Goal: Task Accomplishment & Management: Manage account settings

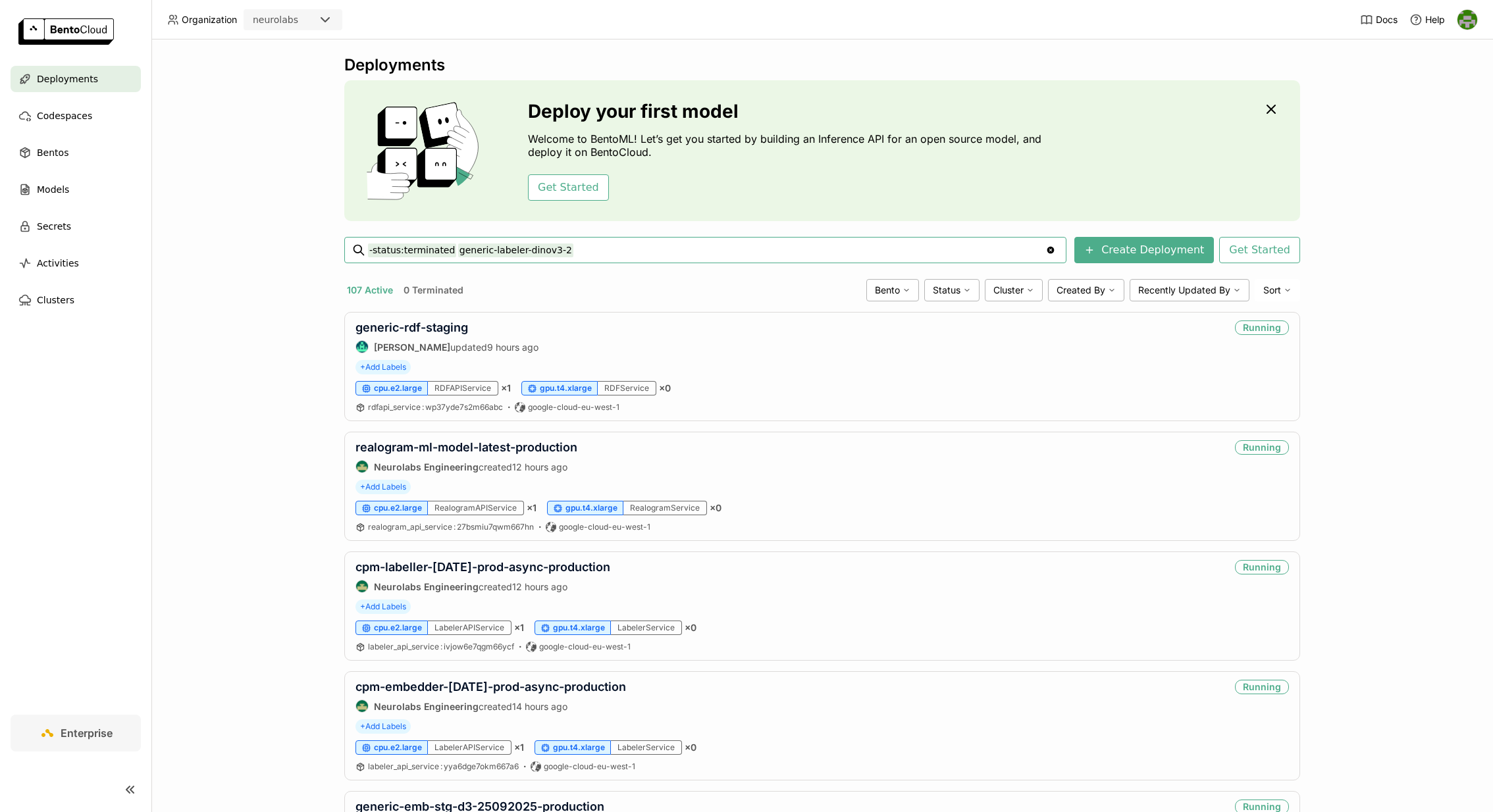
type input "-status:terminated generic-labeler-dinov3-2"
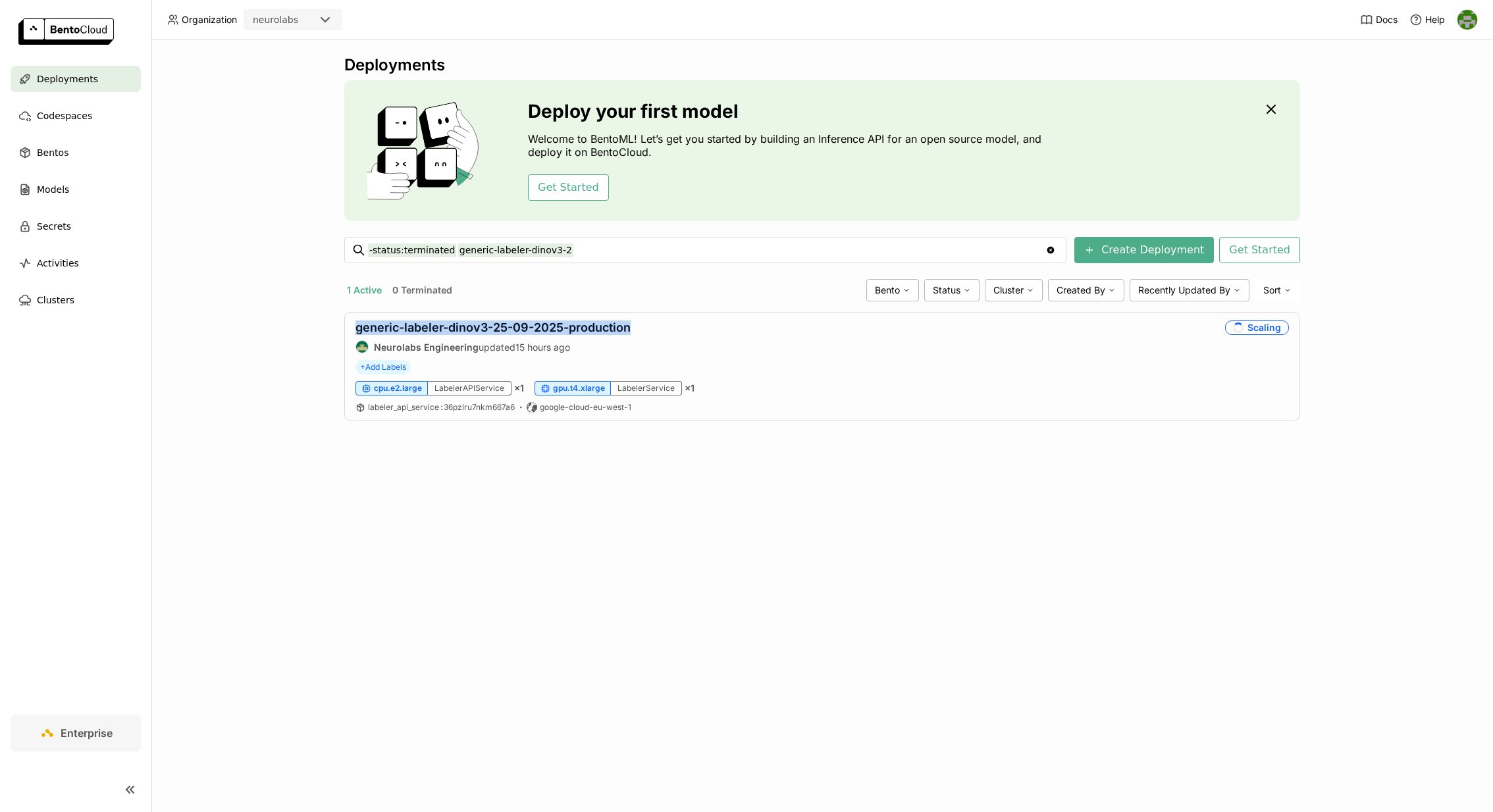
copy link "generic-labeler-dinov3-25-09-2025-production"
drag, startPoint x: 640, startPoint y: 326, endPoint x: 337, endPoint y: 323, distance: 303.0
click at [337, 323] on div "Deployments Deploy your first model Welcome to BentoML! Let’s get you started b…" at bounding box center [822, 425] width 1342 height 772
click at [399, 330] on link "generic-labeler-dinov3-25-09-2025-production" at bounding box center [493, 328] width 275 height 14
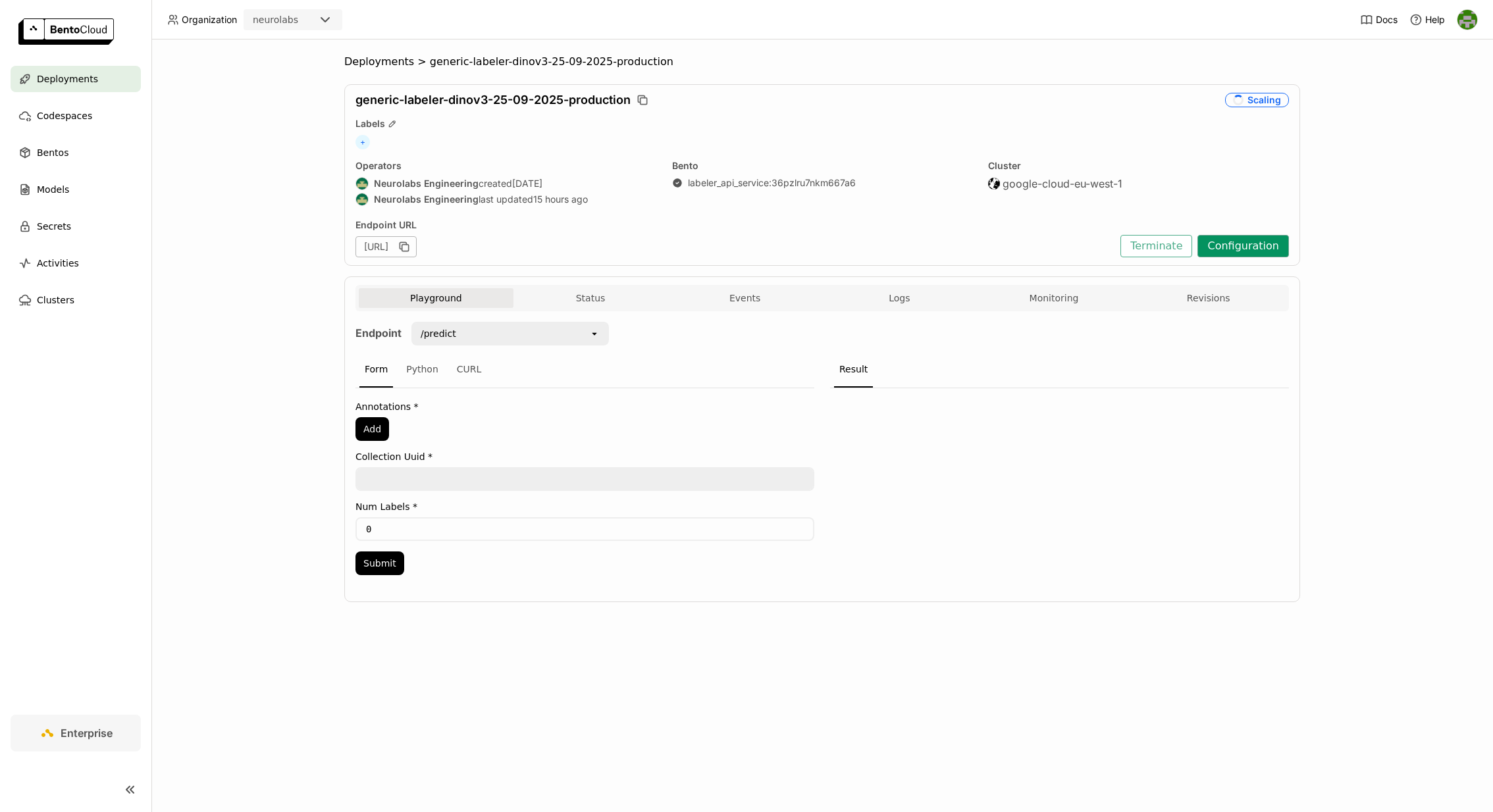
click at [1264, 249] on button "Configuration" at bounding box center [1243, 246] width 92 height 22
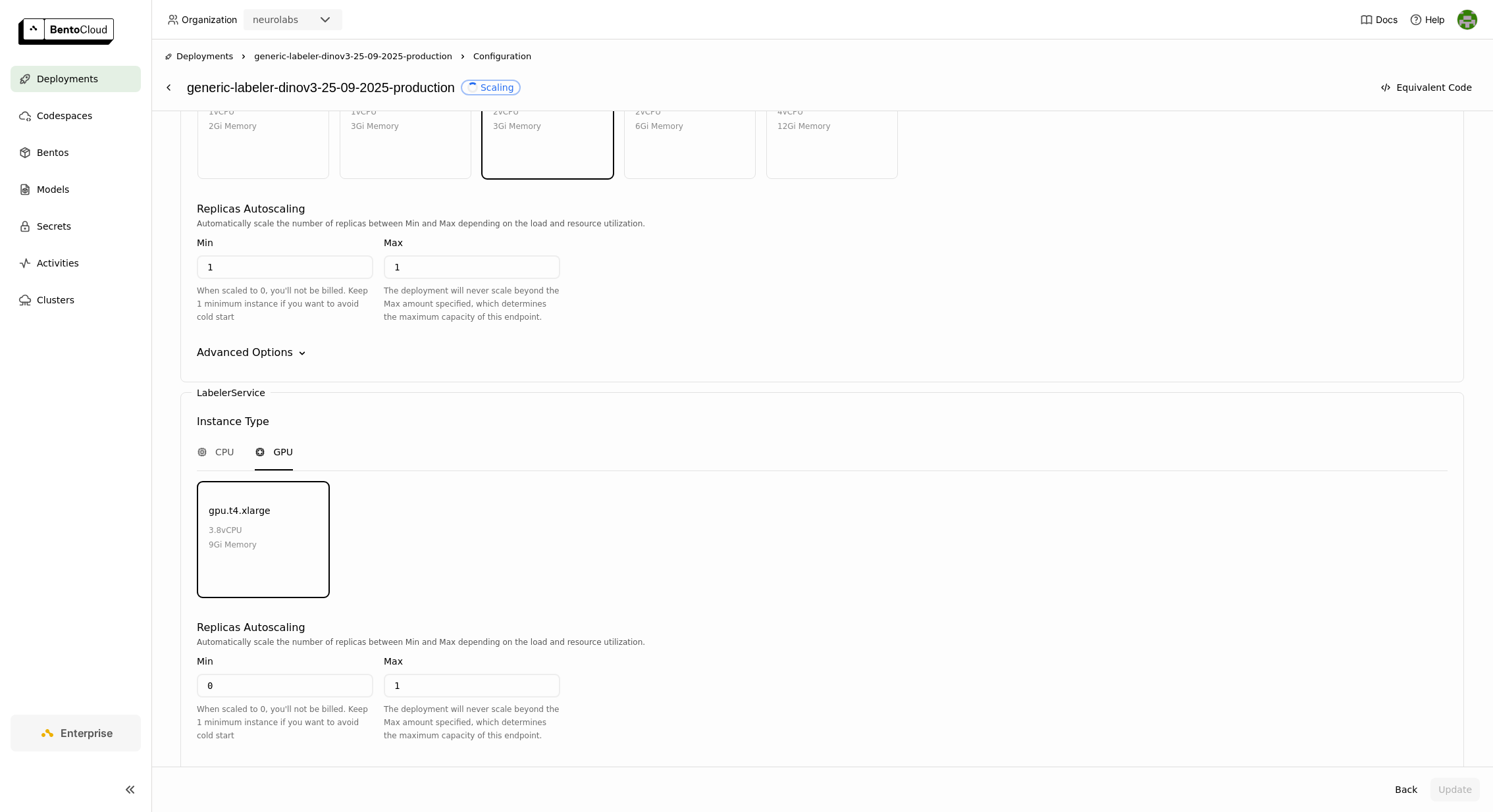
scroll to position [1399, 0]
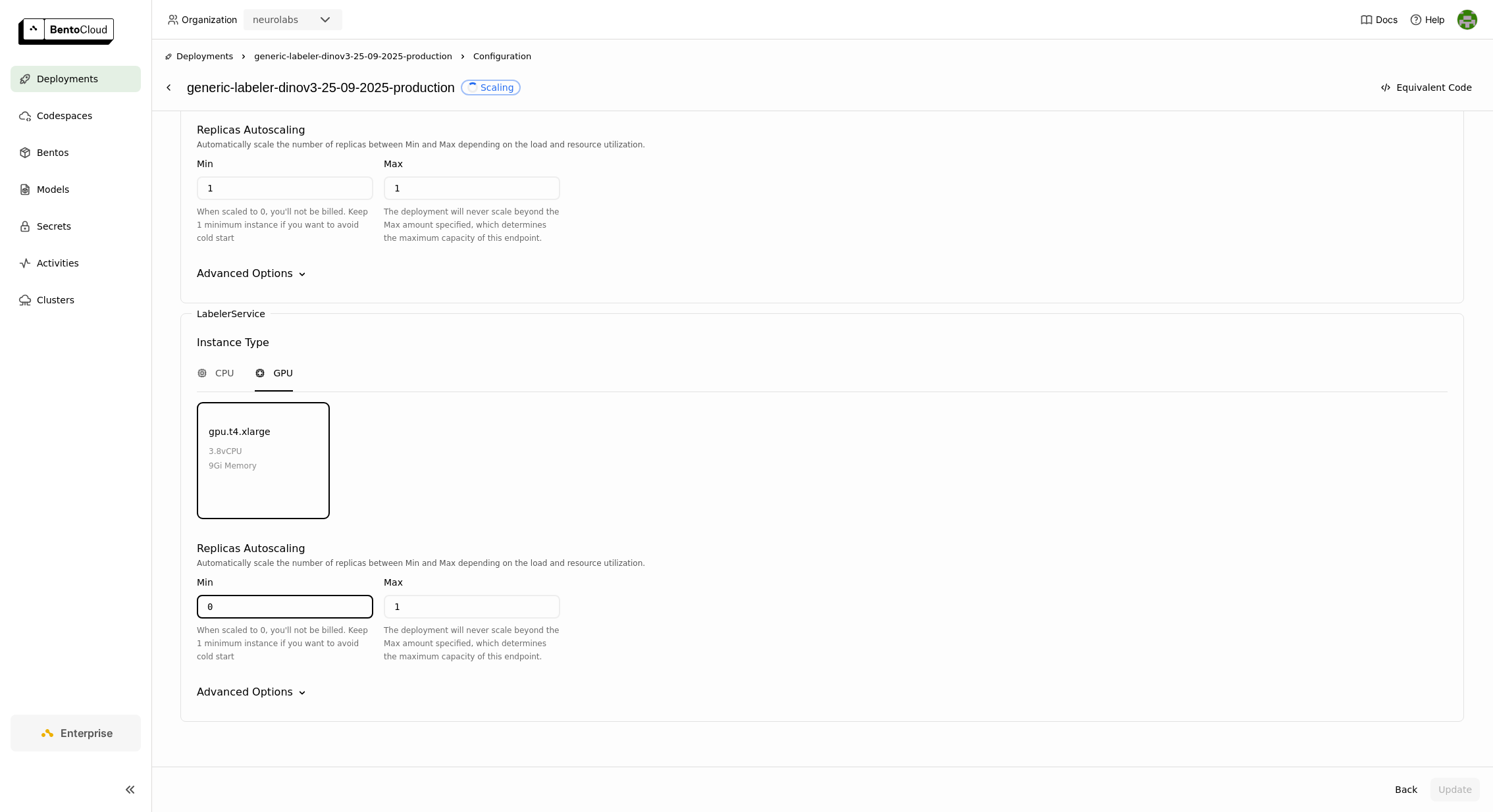
click at [293, 598] on div "0 When scaled to 0, you'll not be billed. Keep 1 minimum instance if you want t…" at bounding box center [285, 629] width 176 height 69
type input "1"
click at [425, 596] on input "1" at bounding box center [472, 607] width 174 height 21
type input "5"
click at [295, 663] on div "LabelerService Instance Type CPU GPU gpu.t4.xlarge 3.8 vCPU 9Gi Memory Environm…" at bounding box center [822, 517] width 1284 height 409
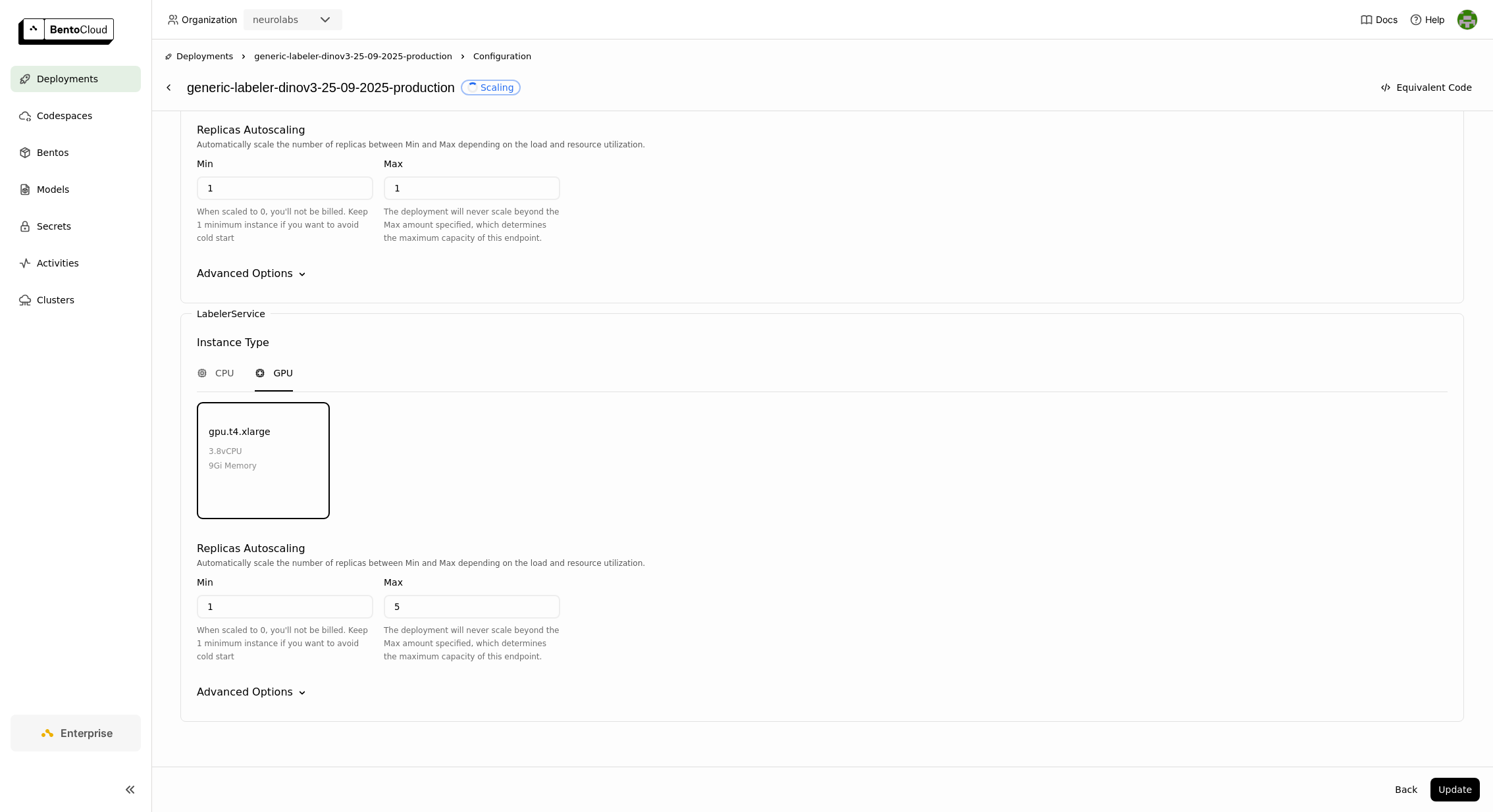
click at [296, 686] on icon "Down" at bounding box center [302, 693] width 13 height 13
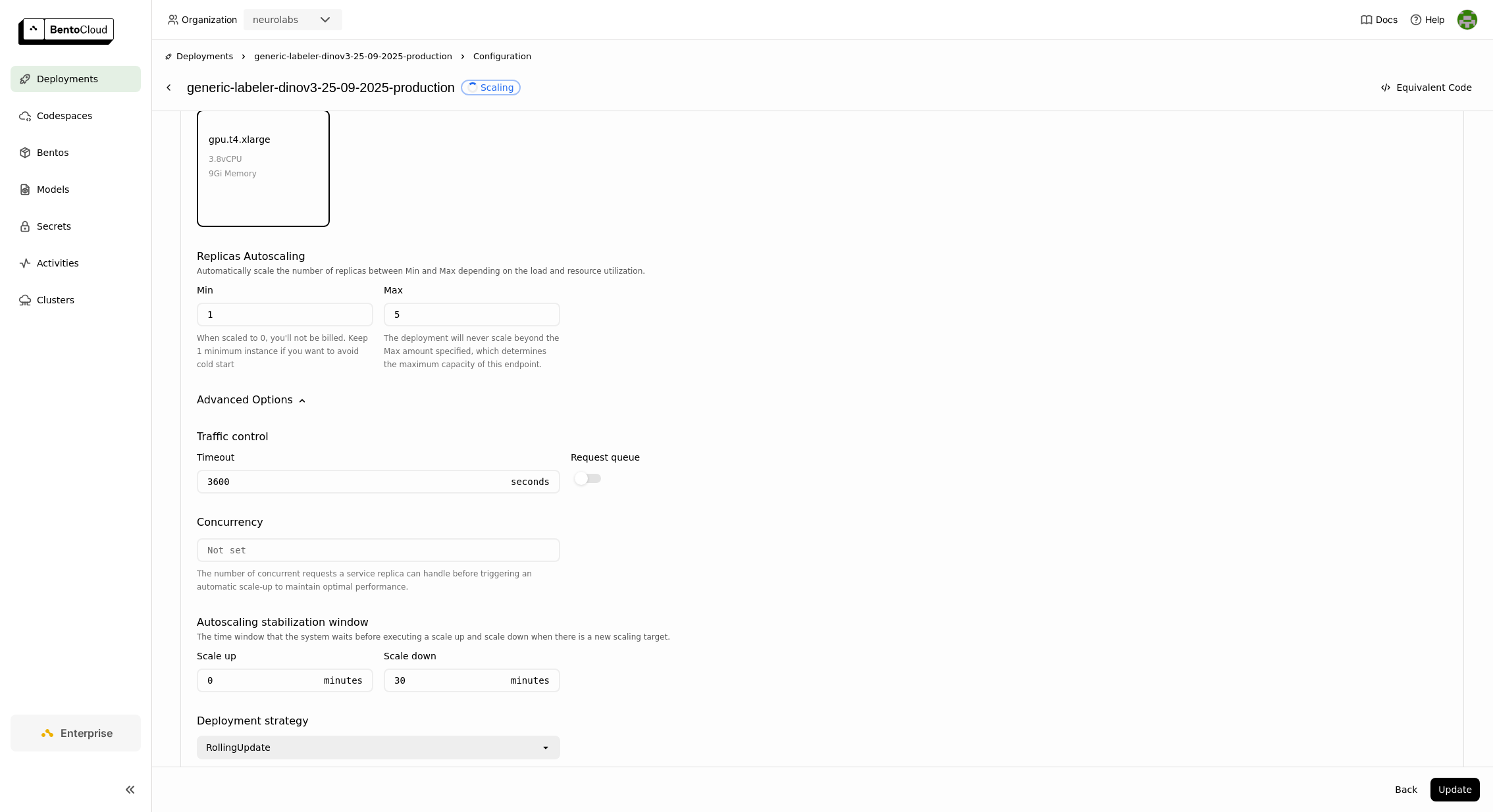
scroll to position [1696, 0]
click at [359, 535] on input "number" at bounding box center [378, 545] width 360 height 21
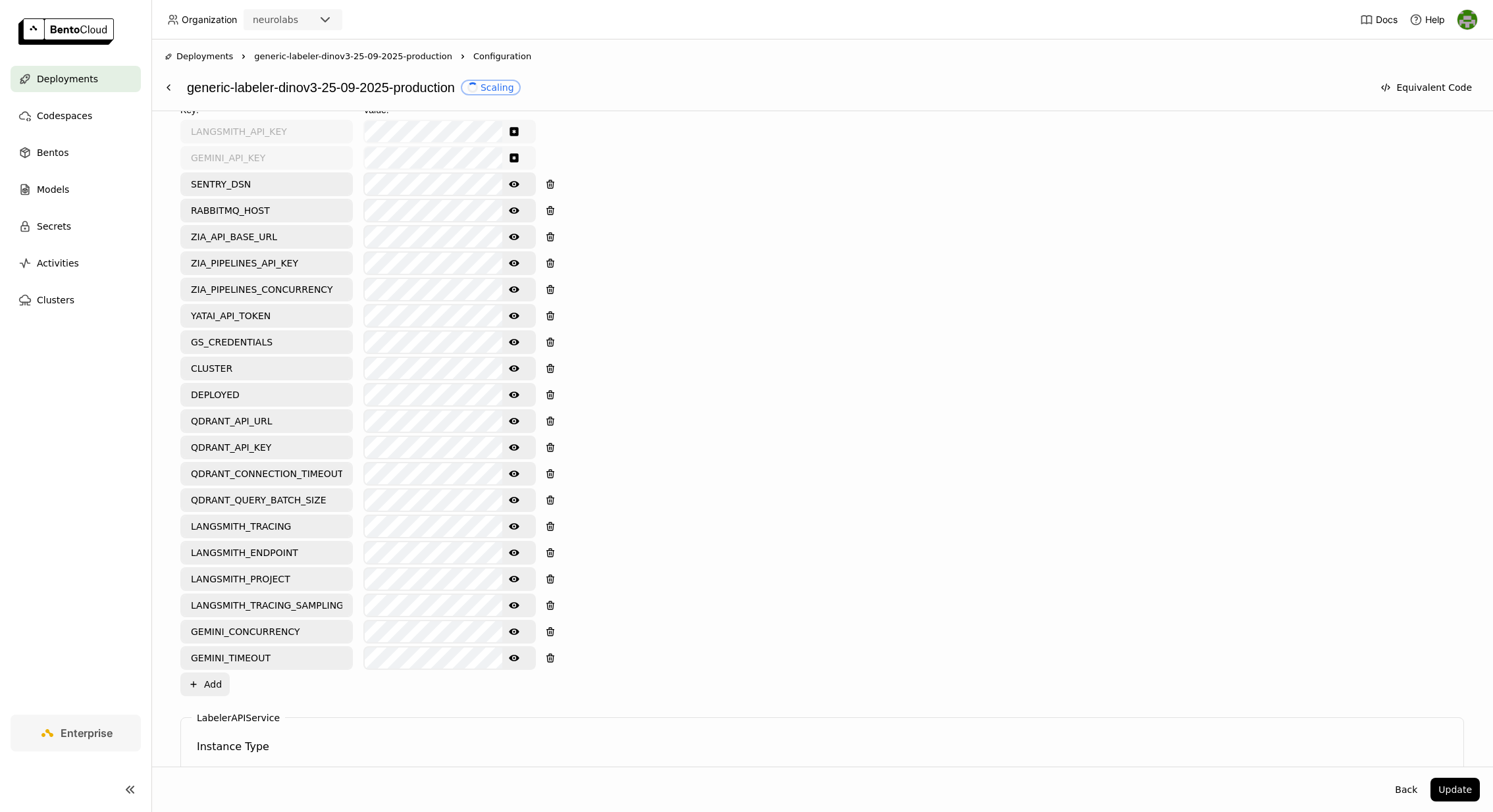
scroll to position [543, 0]
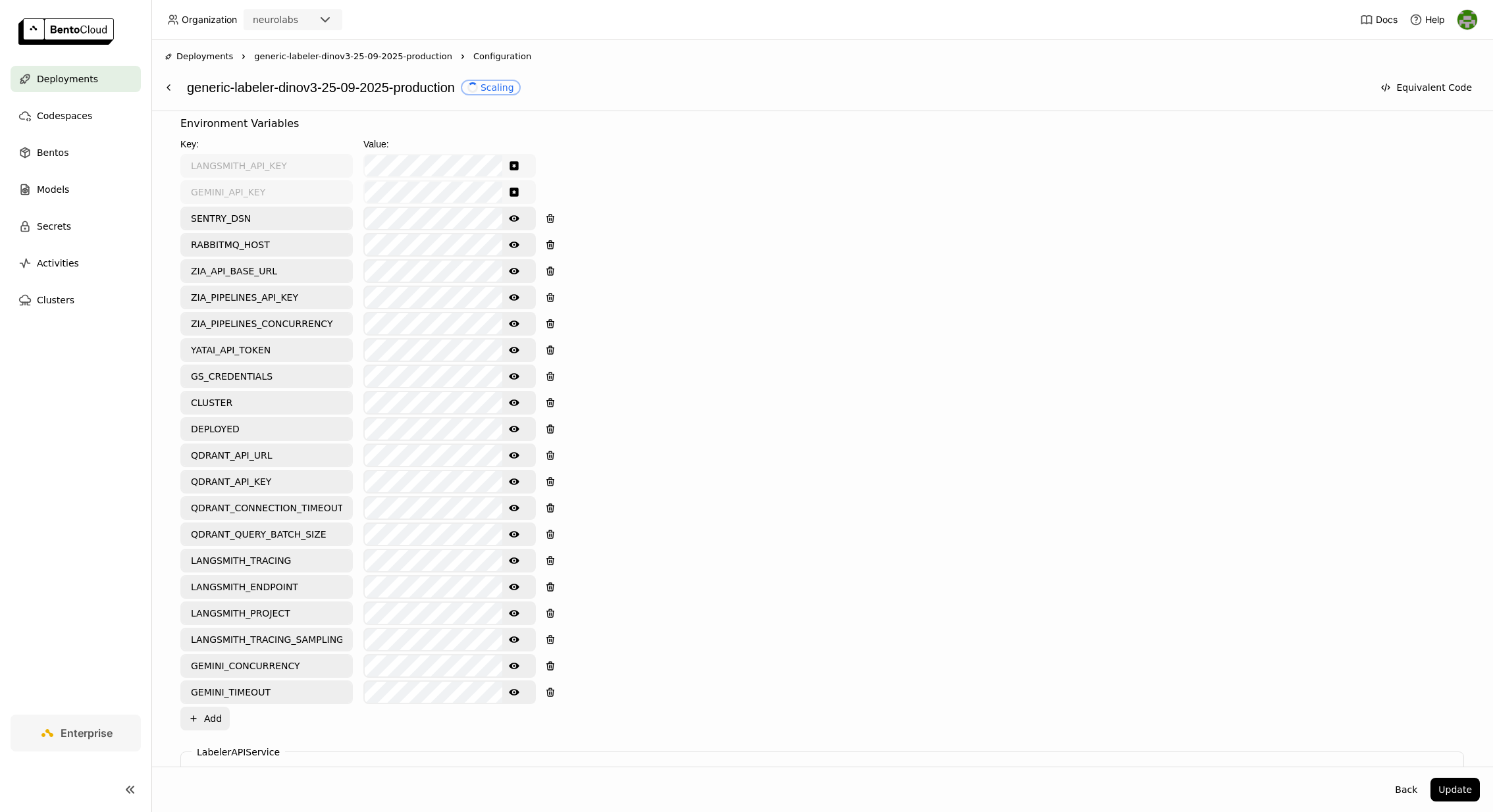
type input "7"
click at [512, 319] on icon "Show password text" at bounding box center [514, 323] width 10 height 10
click at [635, 323] on div "Environment Variables Key: Value: LANGSMITH_API_KEY GEMINI_API_KEY SENTRY_DSN S…" at bounding box center [822, 423] width 1284 height 614
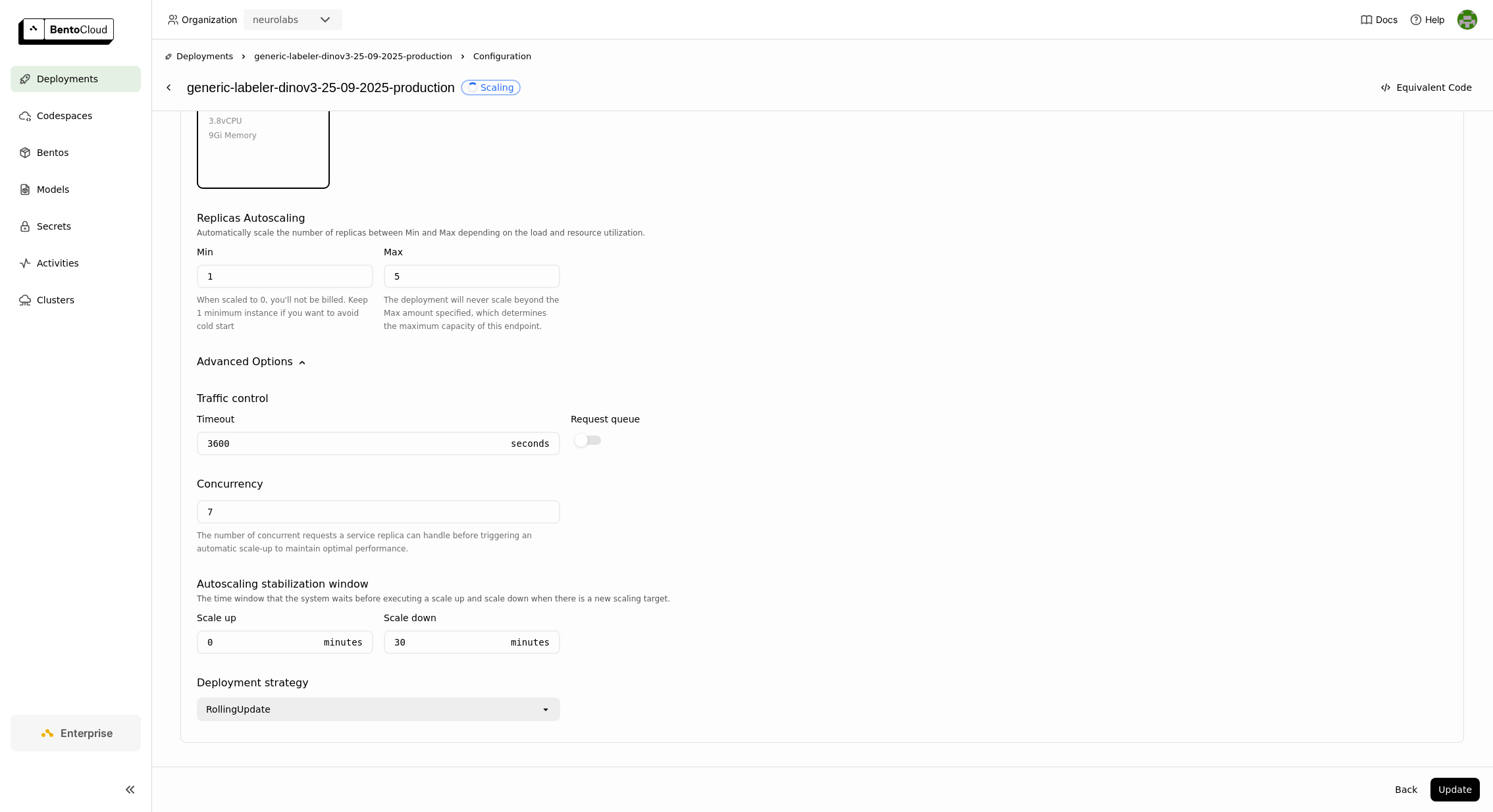
scroll to position [1748, 0]
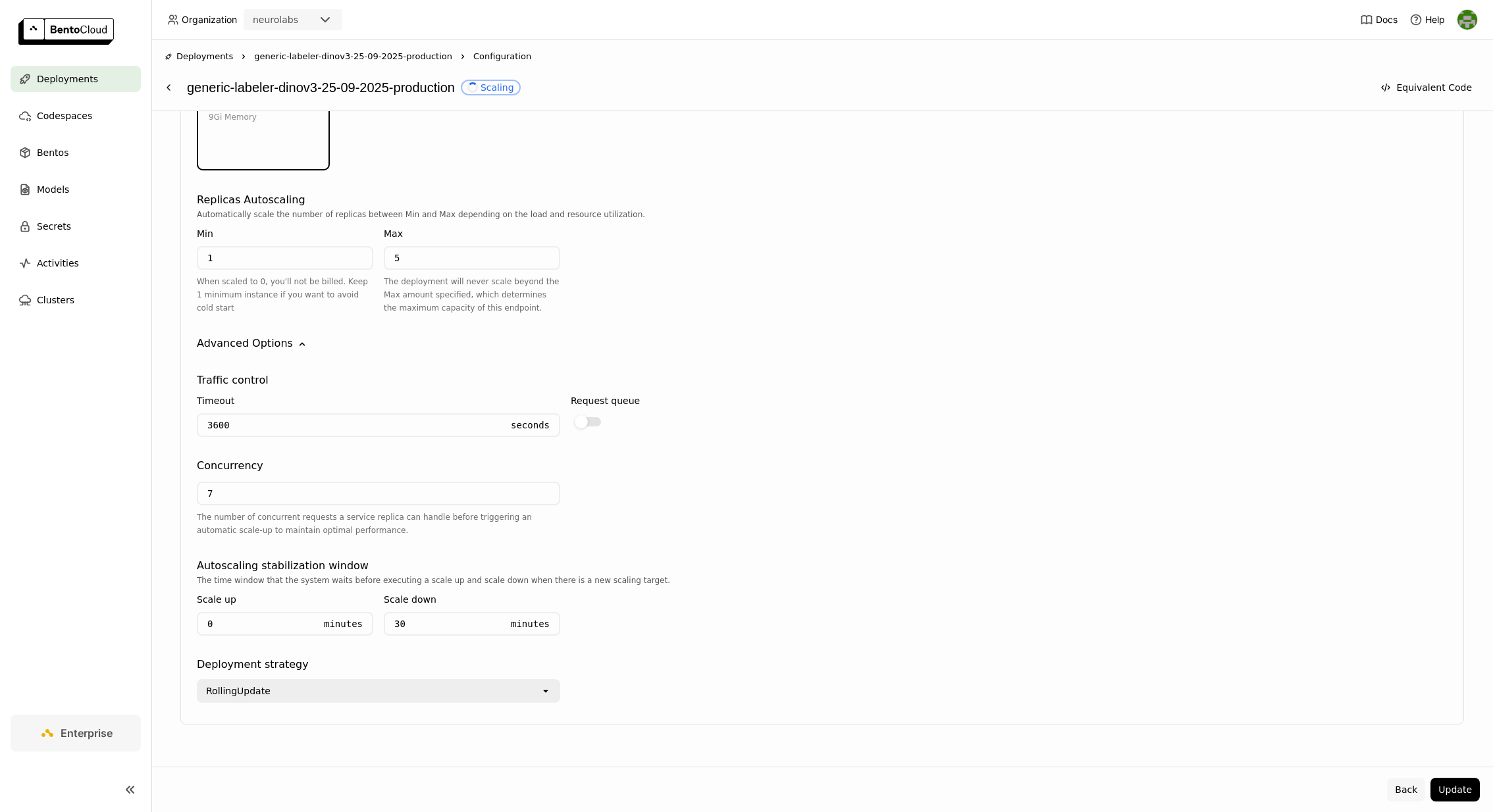
click at [1411, 794] on button "Back" at bounding box center [1406, 790] width 38 height 24
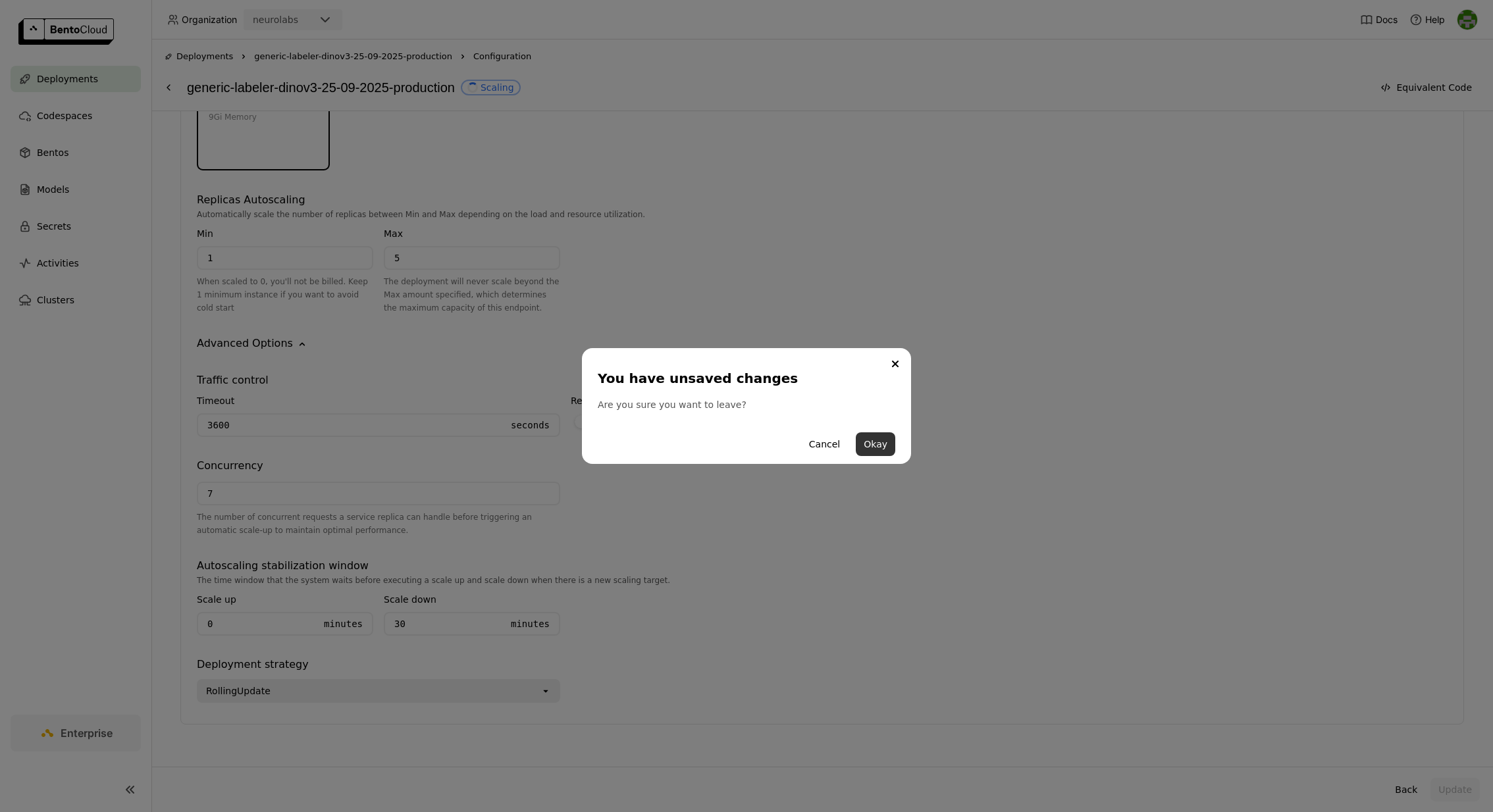
click at [874, 440] on button "Okay" at bounding box center [875, 444] width 40 height 24
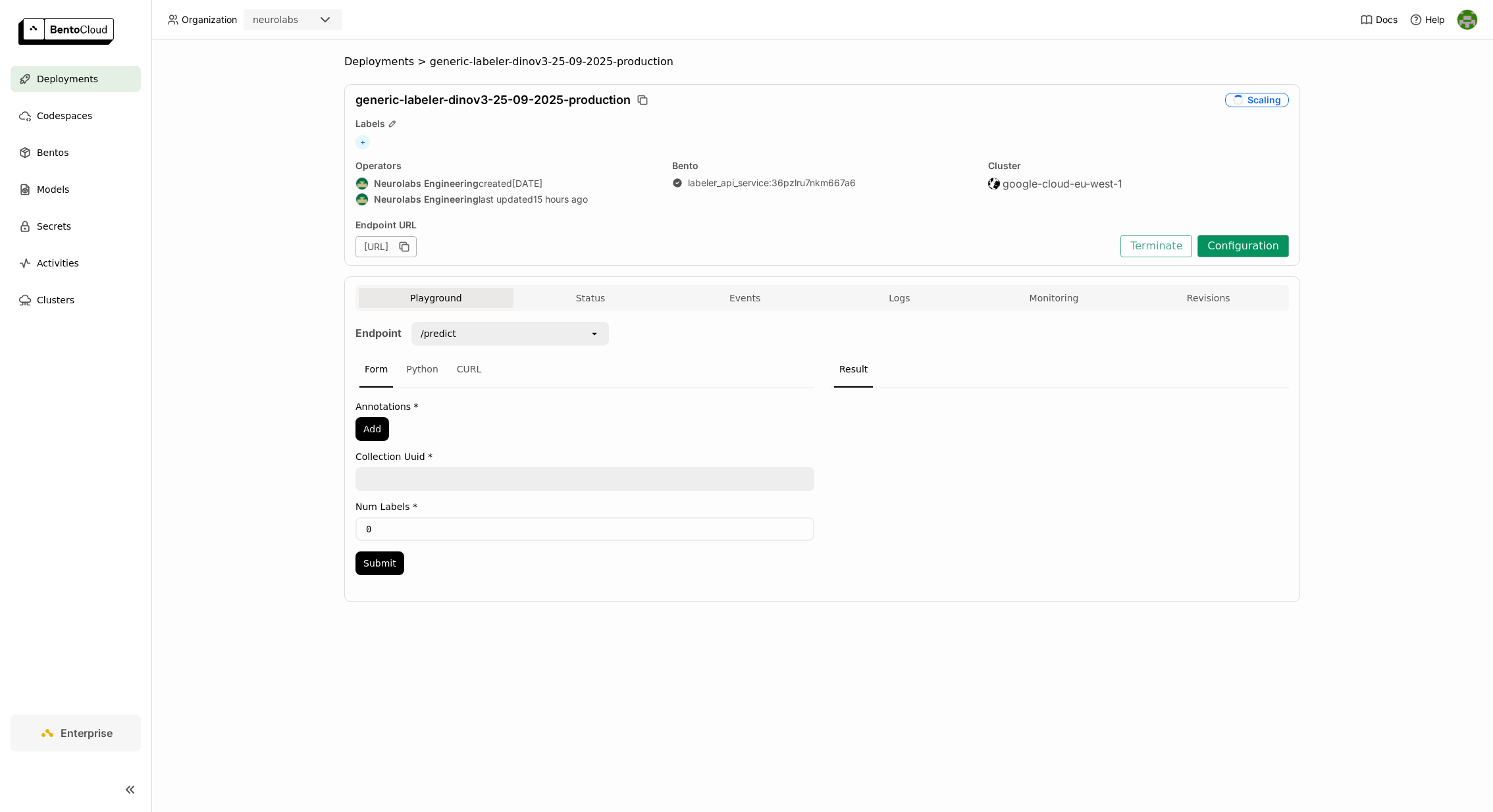
click at [1262, 248] on button "Configuration" at bounding box center [1243, 246] width 92 height 22
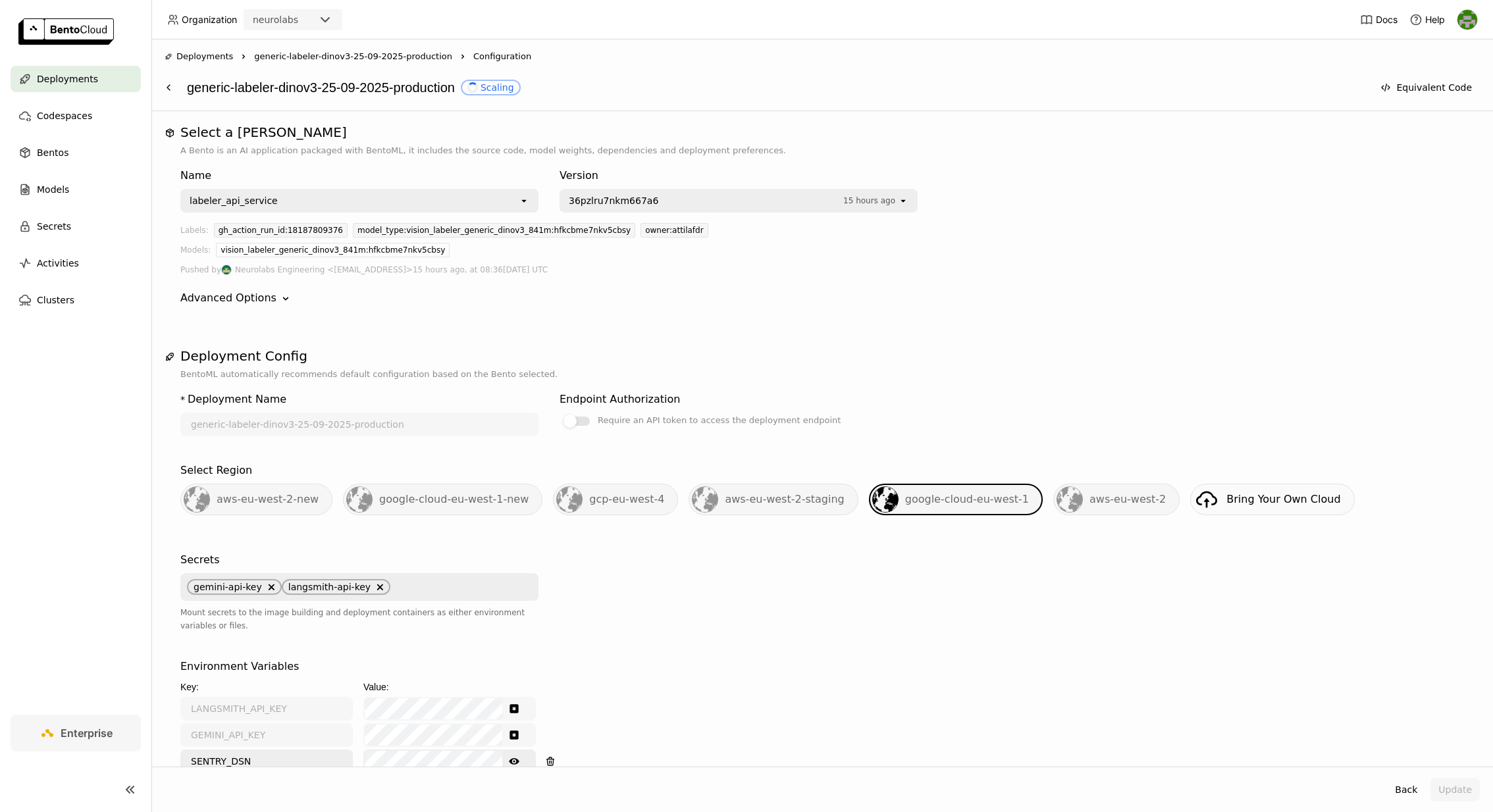
scroll to position [1399, 0]
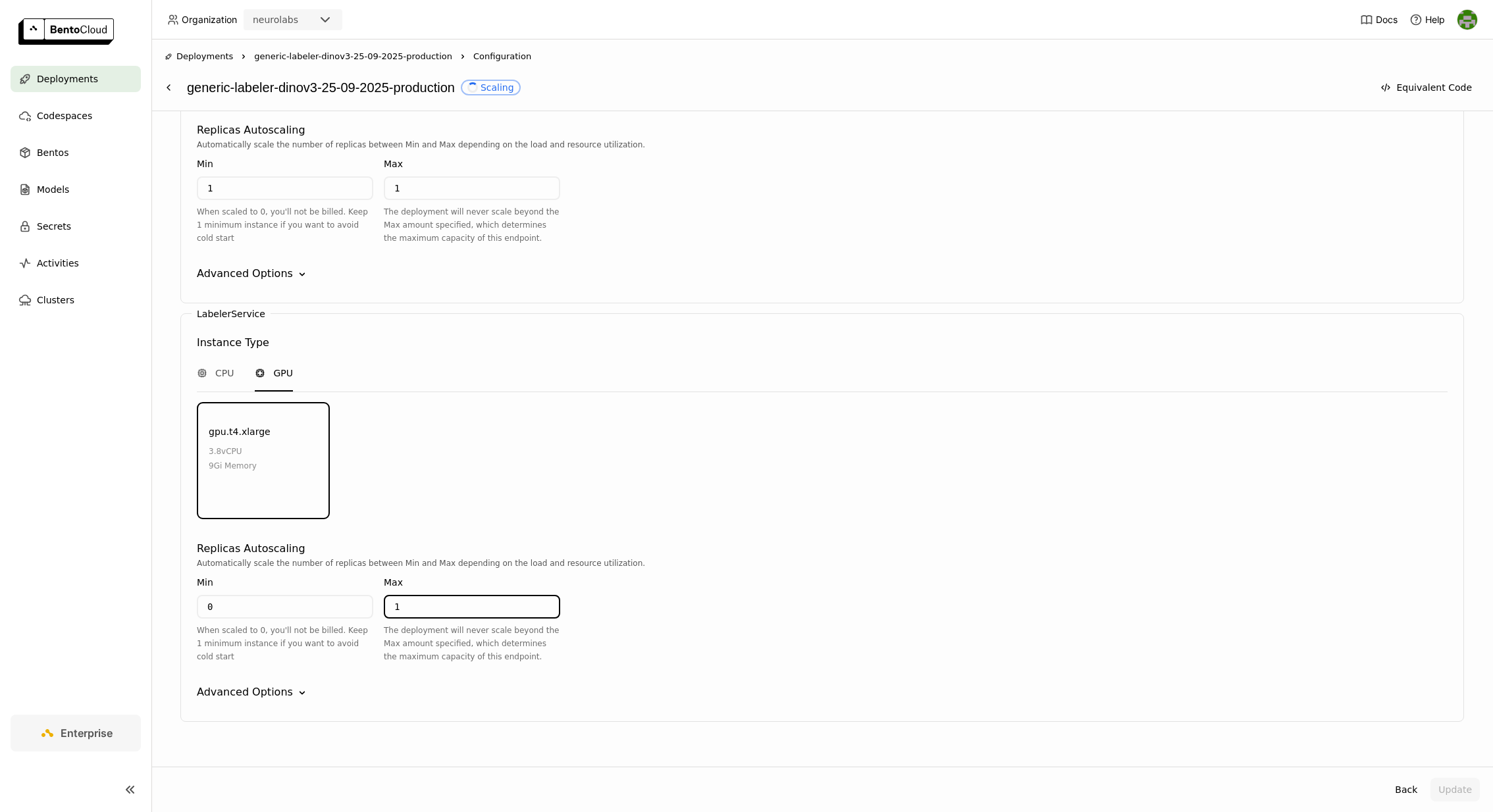
click at [419, 596] on input "1" at bounding box center [472, 607] width 174 height 21
type input "5"
click at [326, 596] on input "0" at bounding box center [285, 607] width 174 height 21
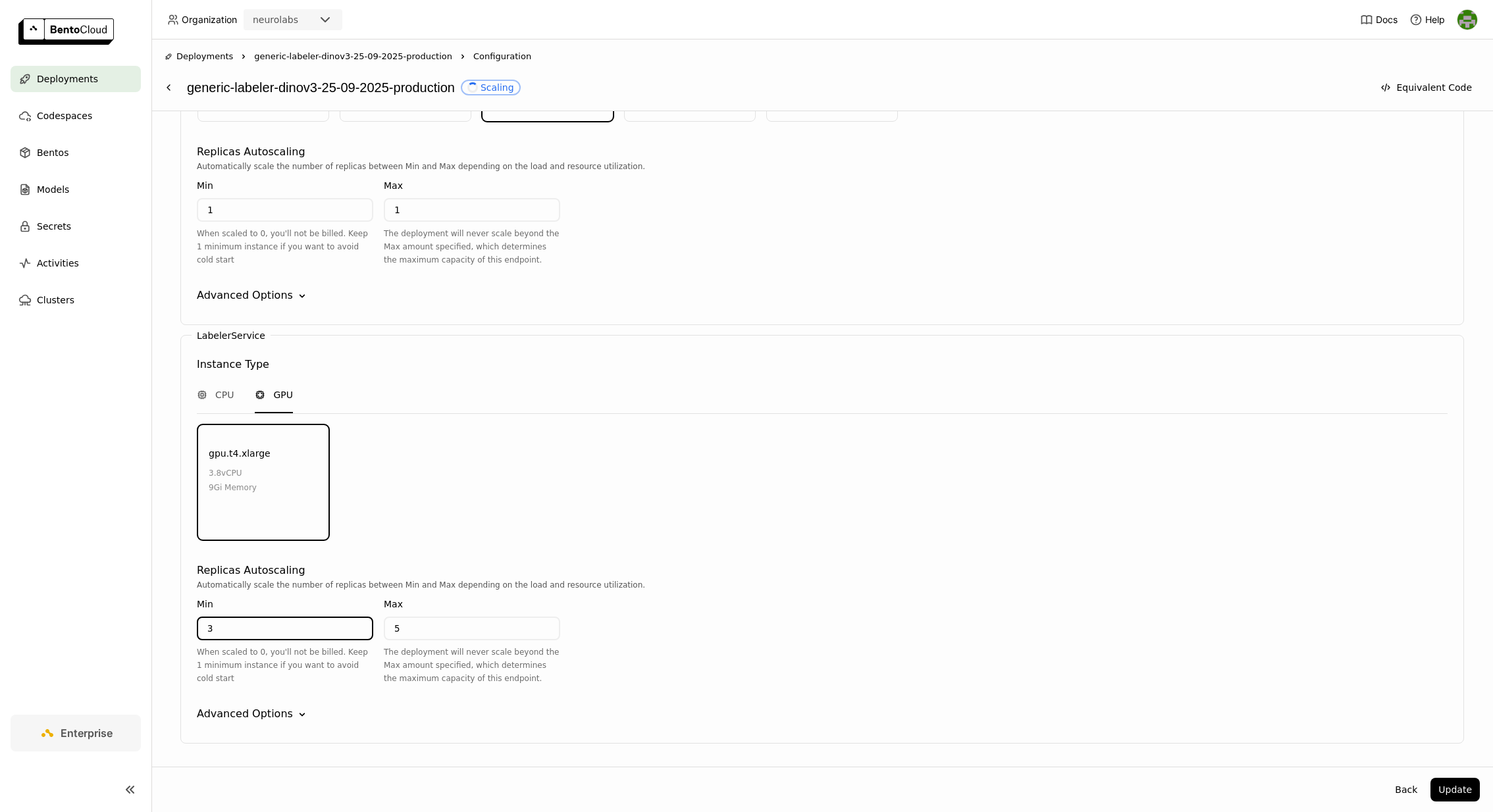
scroll to position [1386, 0]
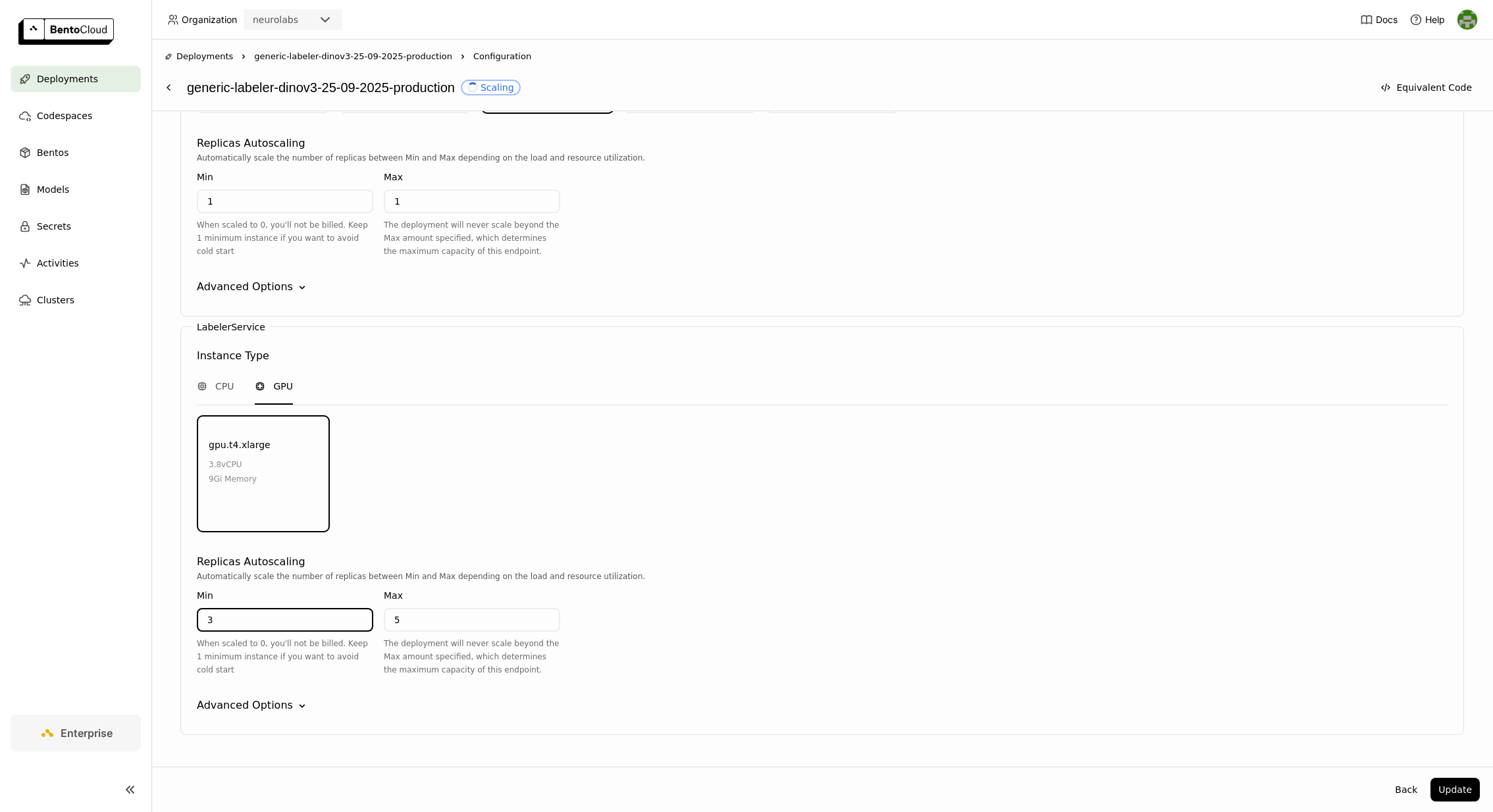
type input "3"
click at [283, 697] on div "Advanced Options" at bounding box center [244, 705] width 96 height 16
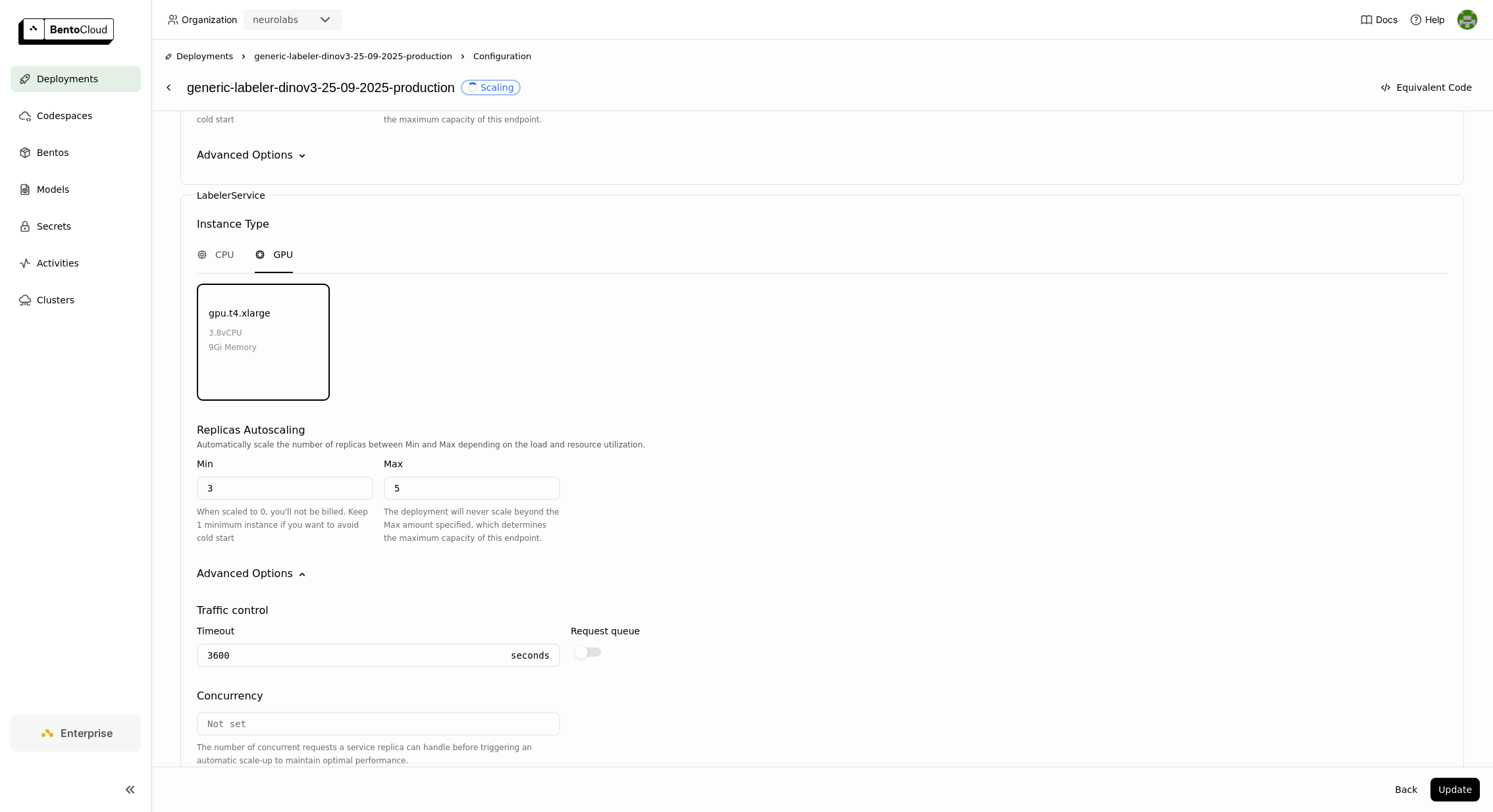
scroll to position [1538, 0]
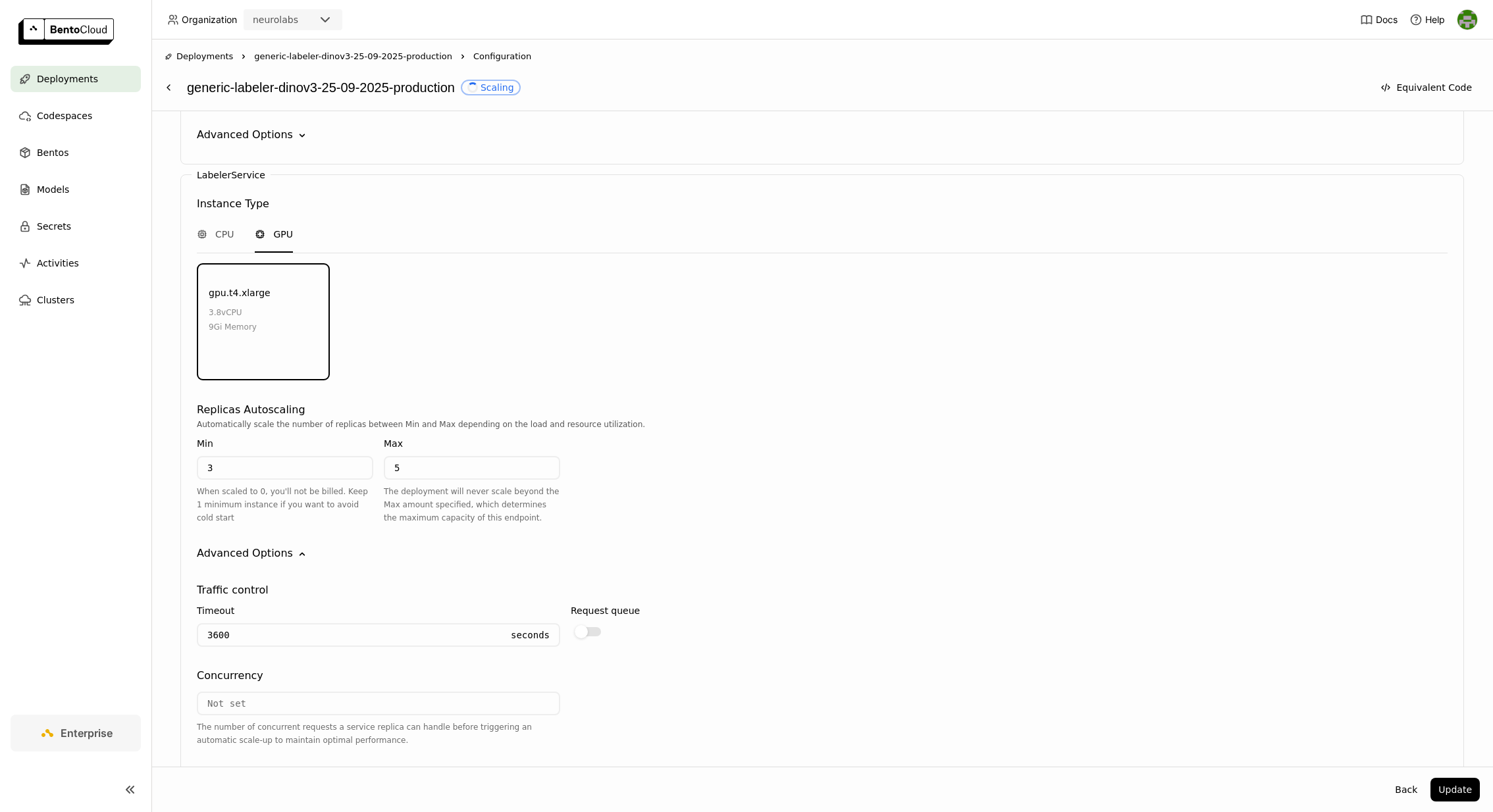
click at [276, 693] on input "number" at bounding box center [378, 703] width 360 height 21
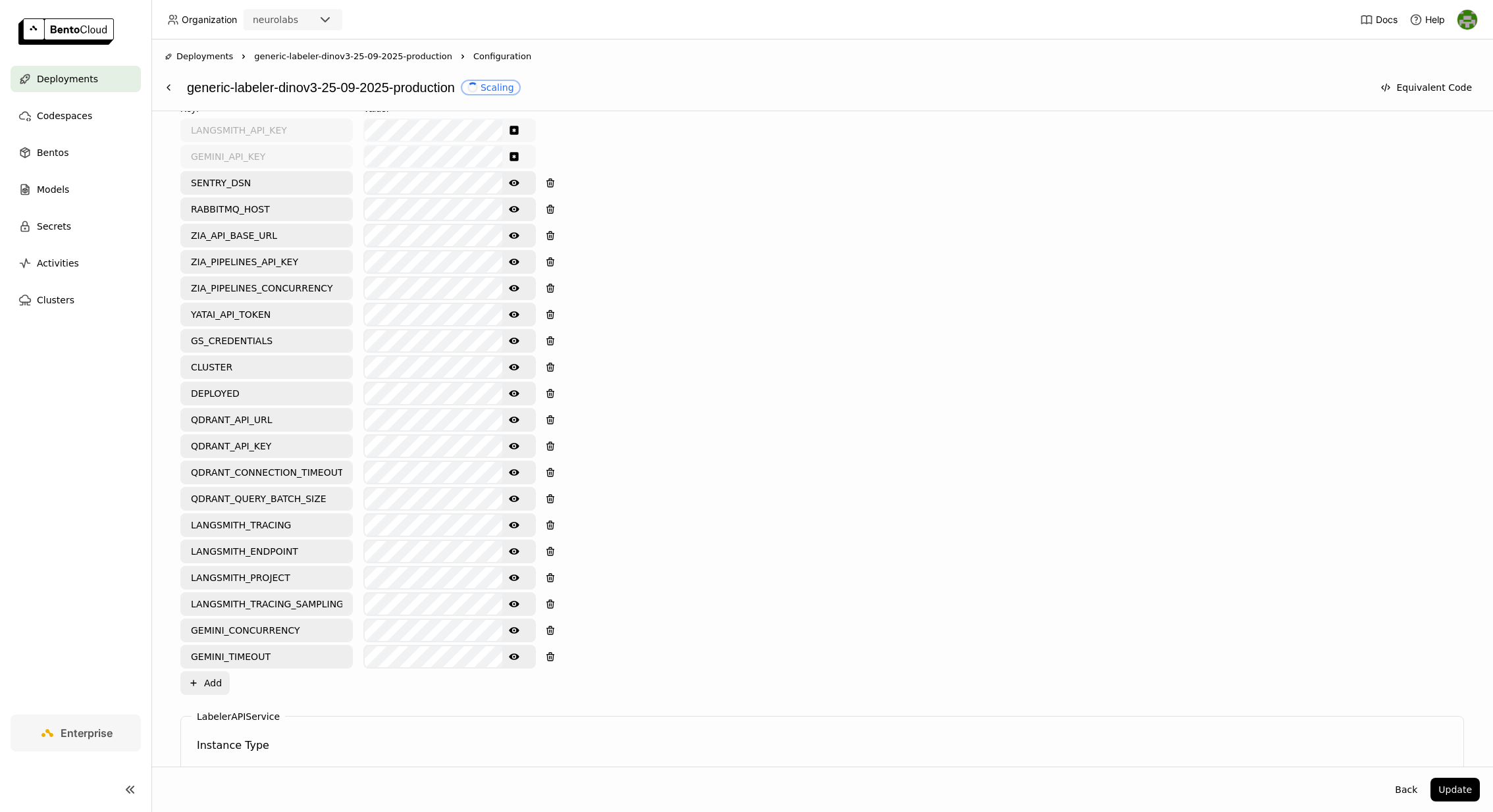
scroll to position [568, 0]
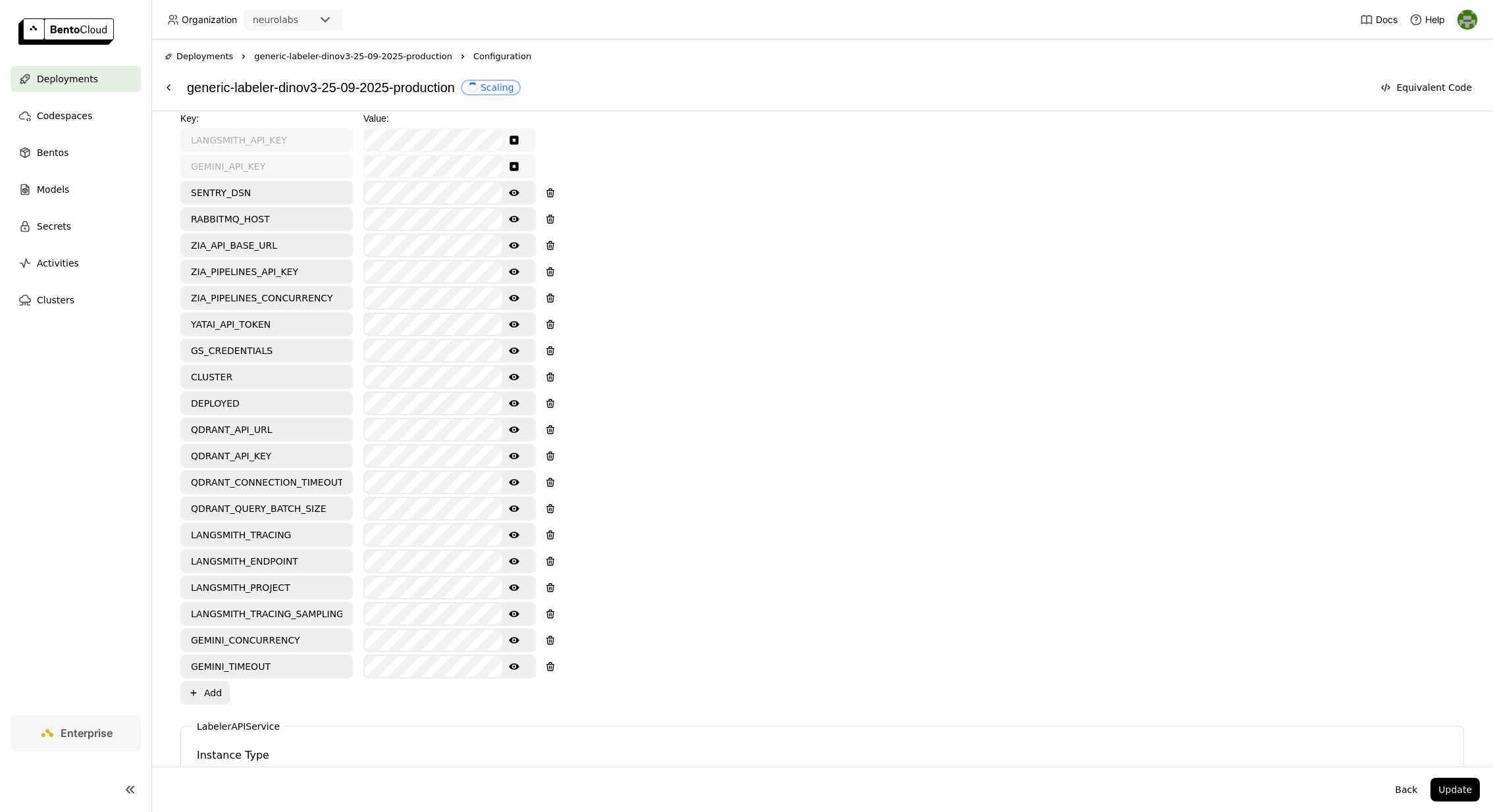
type input "3"
click at [511, 287] on button "Show password text" at bounding box center [514, 298] width 24 height 21
click at [1456, 786] on button "Update" at bounding box center [1455, 790] width 49 height 24
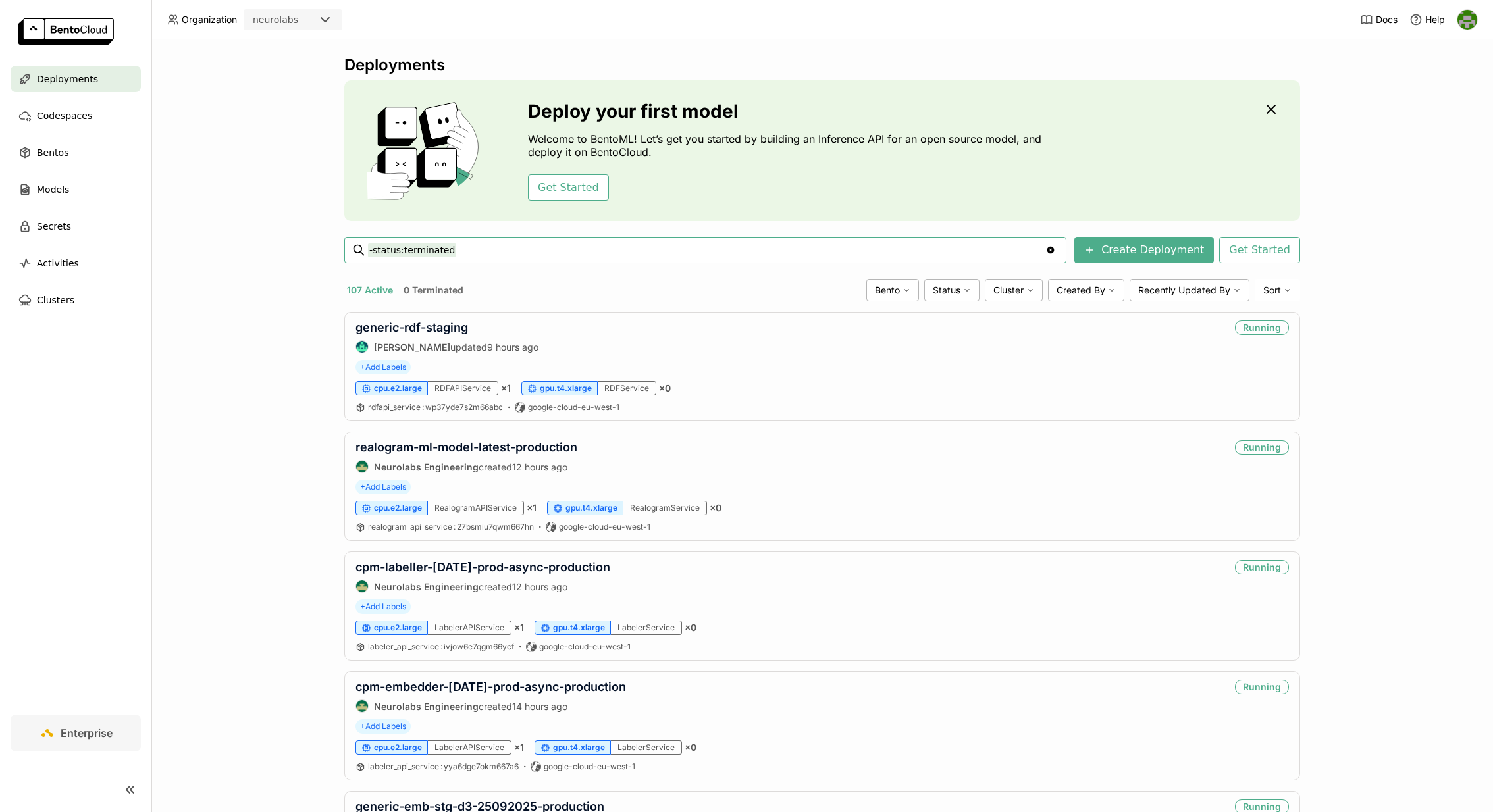
click at [512, 248] on input "-status:terminated" at bounding box center [706, 250] width 677 height 21
type input "-status:terminated coke"
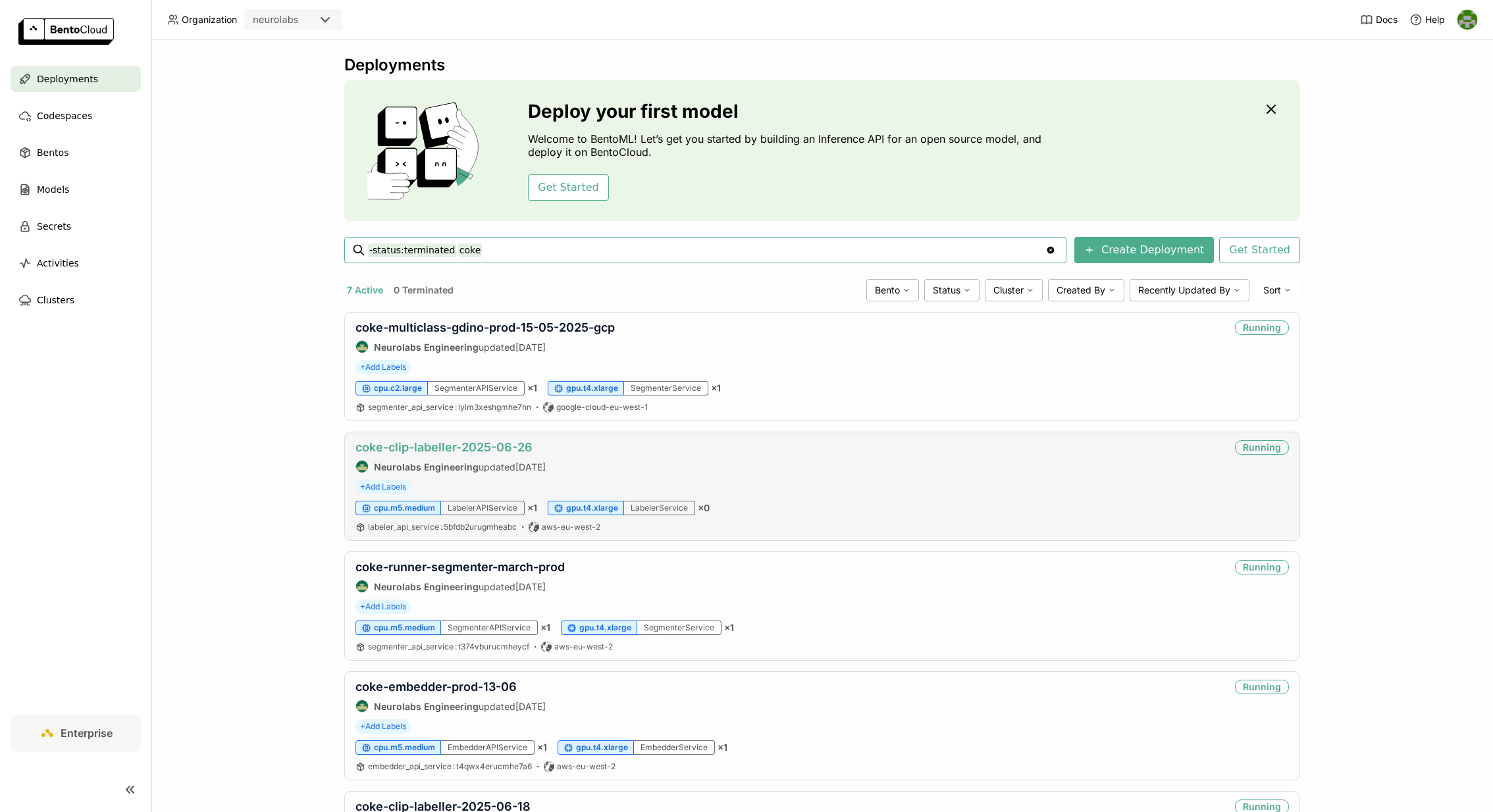
click at [492, 446] on link "coke-clip-labeller-2025-06-26" at bounding box center [444, 447] width 177 height 14
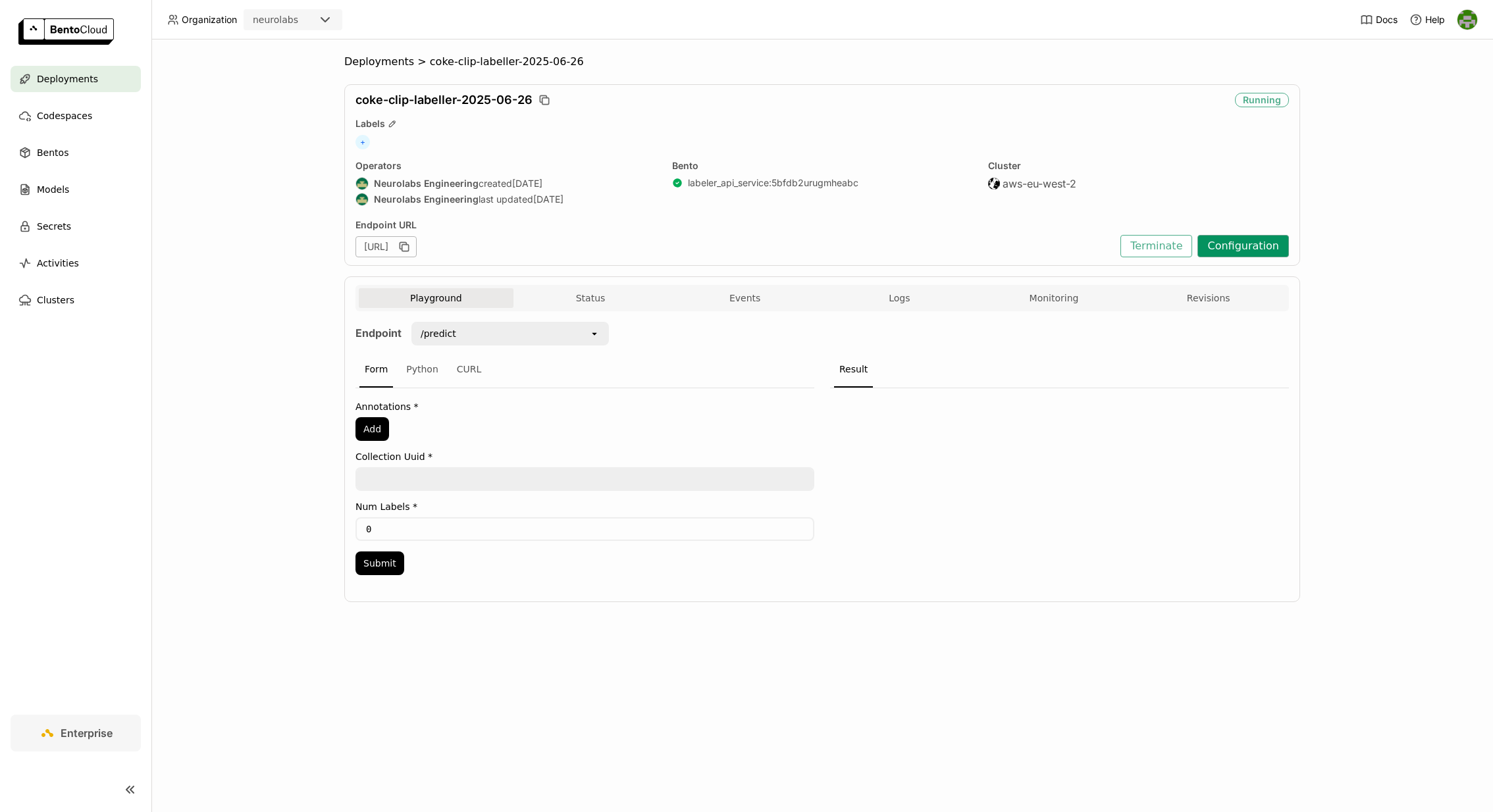
click at [1244, 249] on button "Configuration" at bounding box center [1243, 246] width 92 height 22
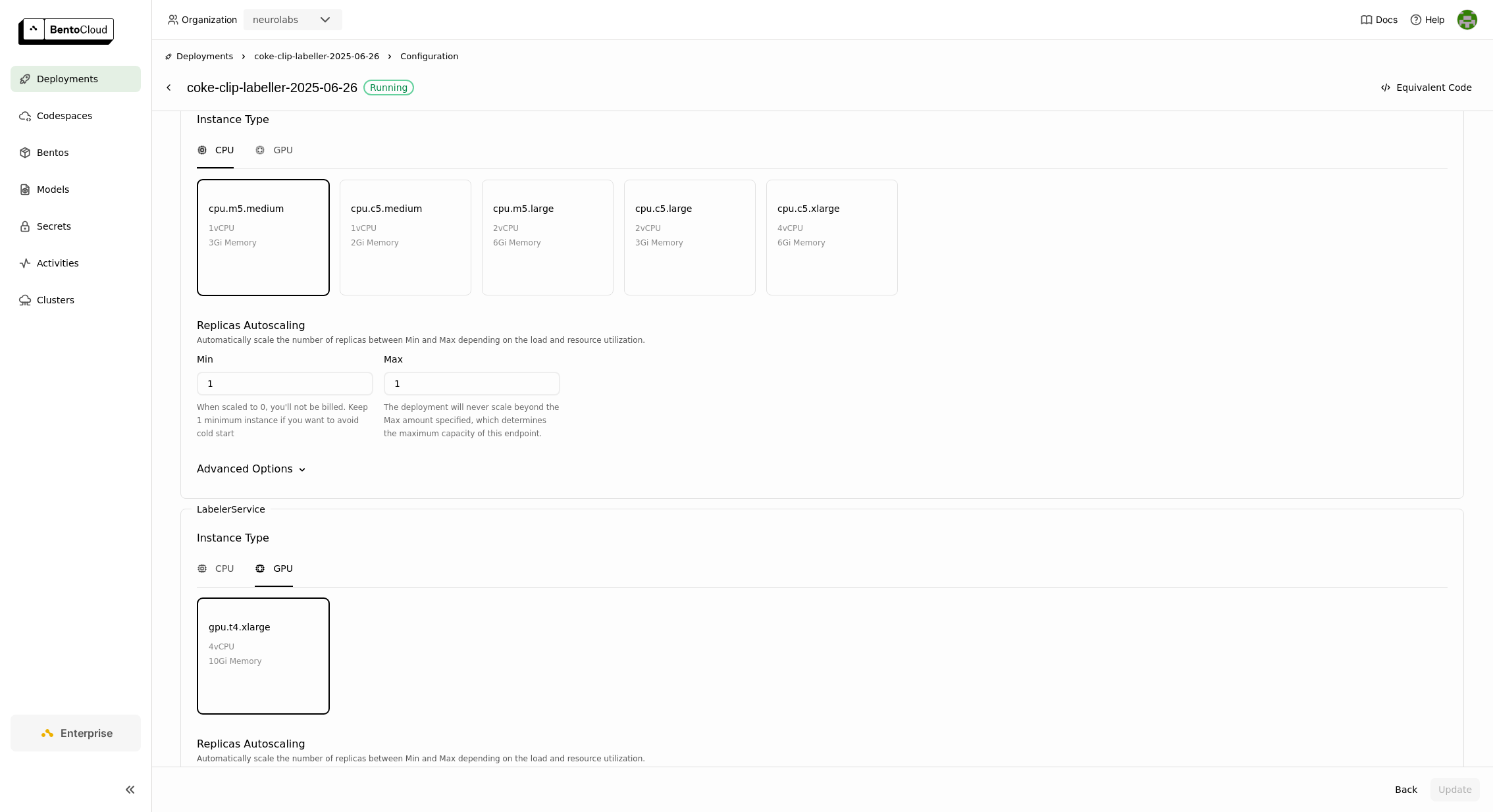
scroll to position [1399, 0]
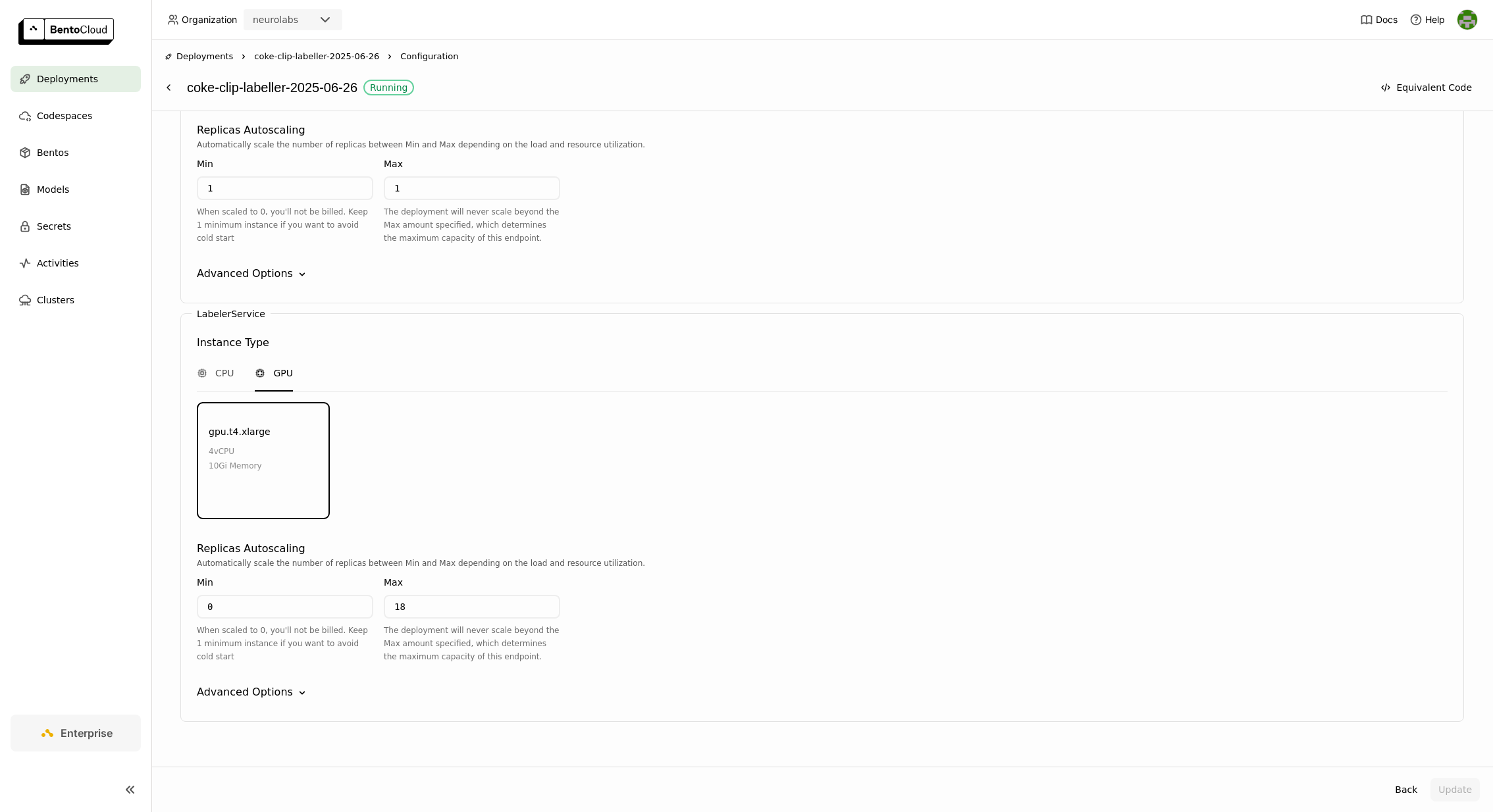
click at [241, 684] on div "Advanced Options" at bounding box center [244, 692] width 96 height 16
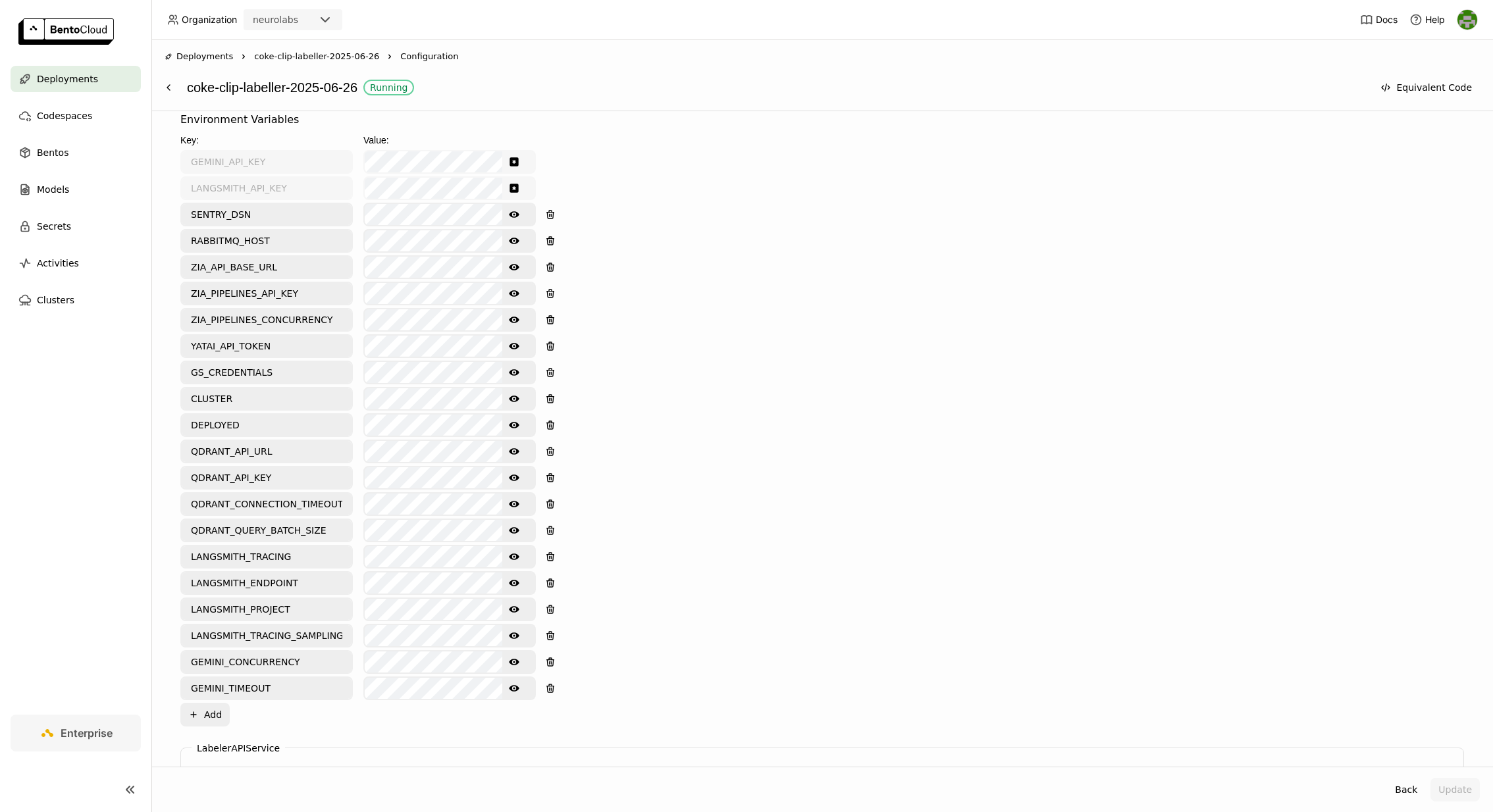
scroll to position [513, 0]
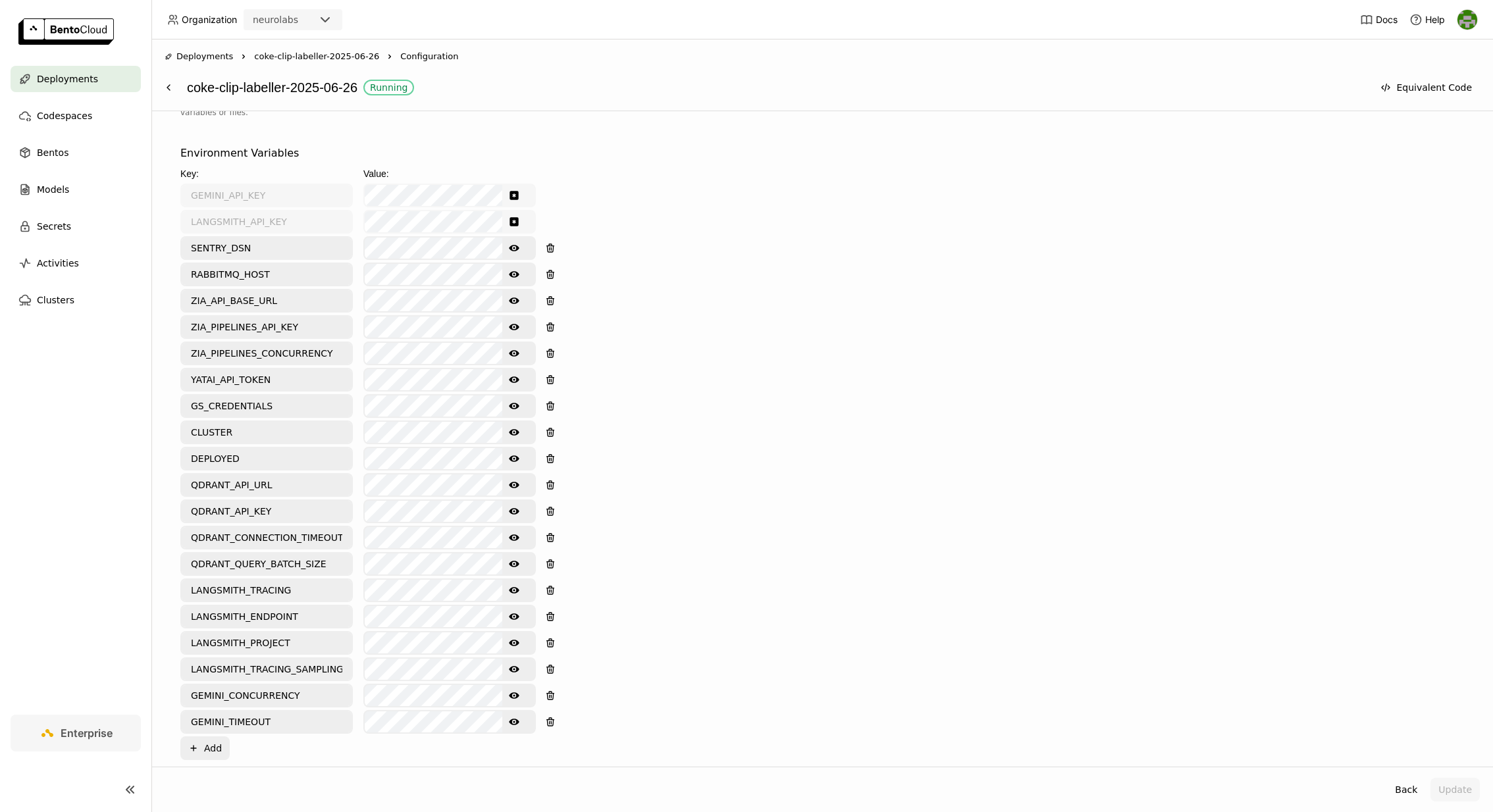
click at [519, 346] on button "Show password text" at bounding box center [514, 353] width 24 height 21
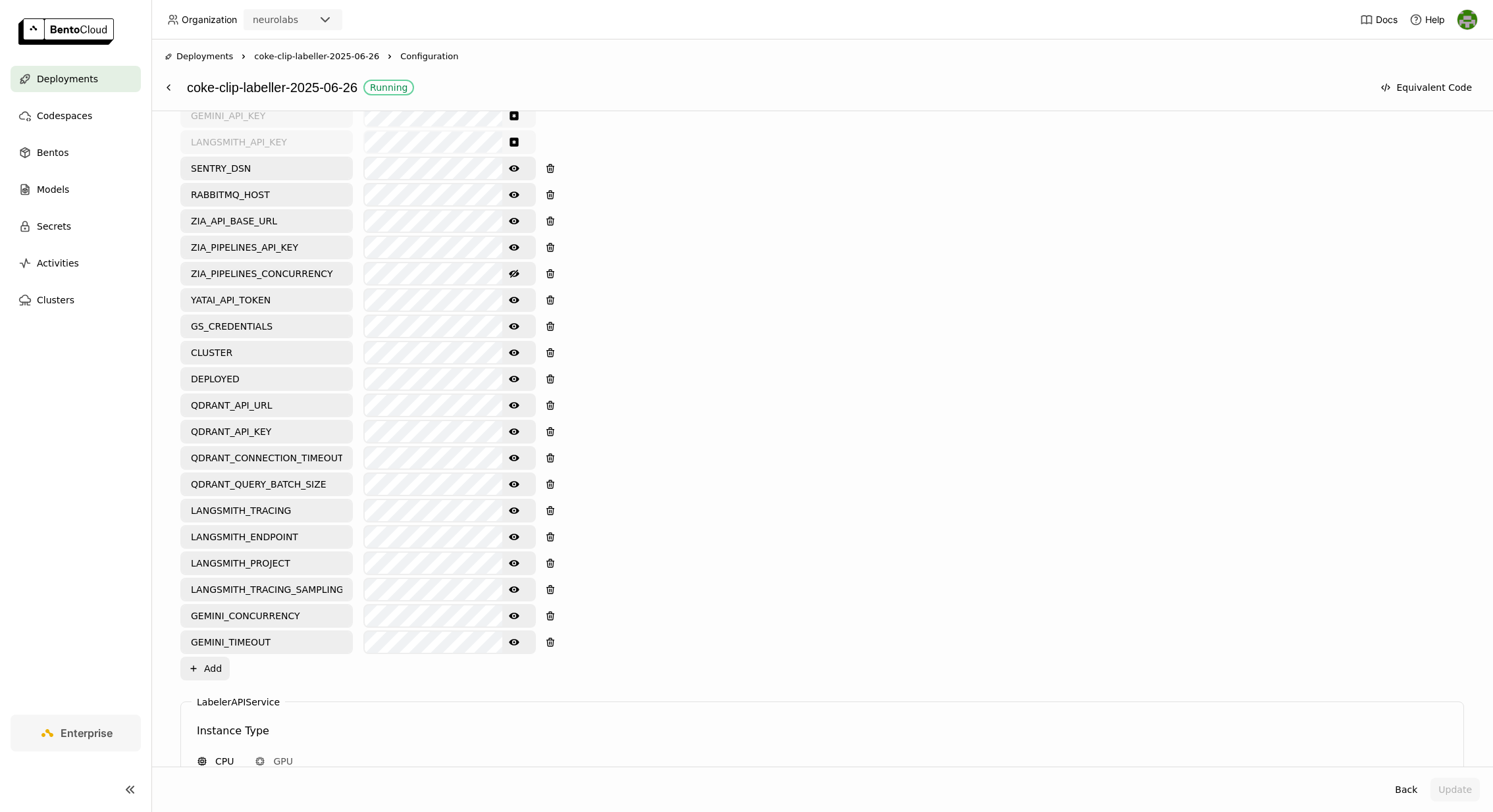
scroll to position [604, 0]
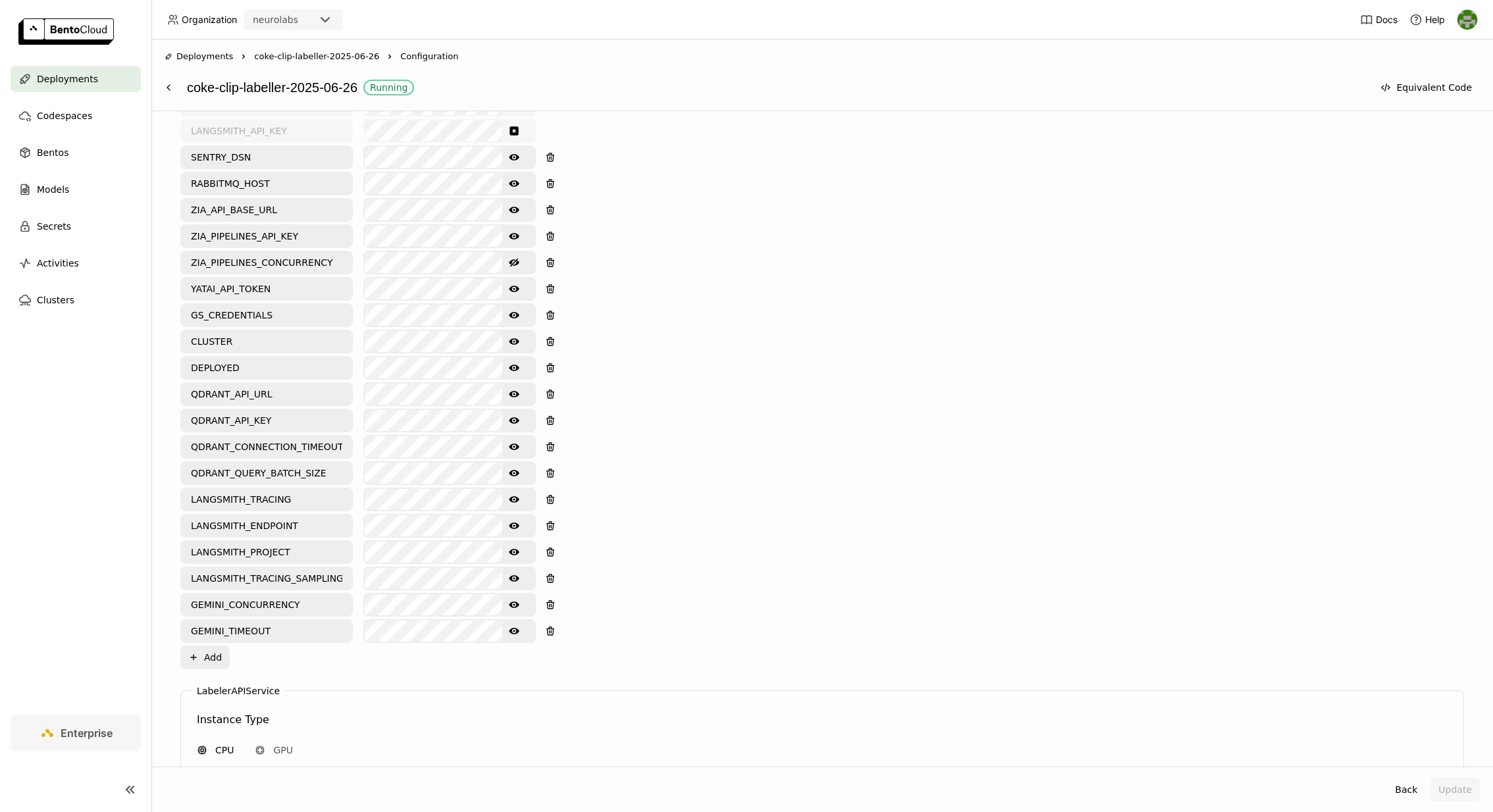
click at [512, 601] on icon "Show password text" at bounding box center [514, 604] width 10 height 6
